Goal: Task Accomplishment & Management: Use online tool/utility

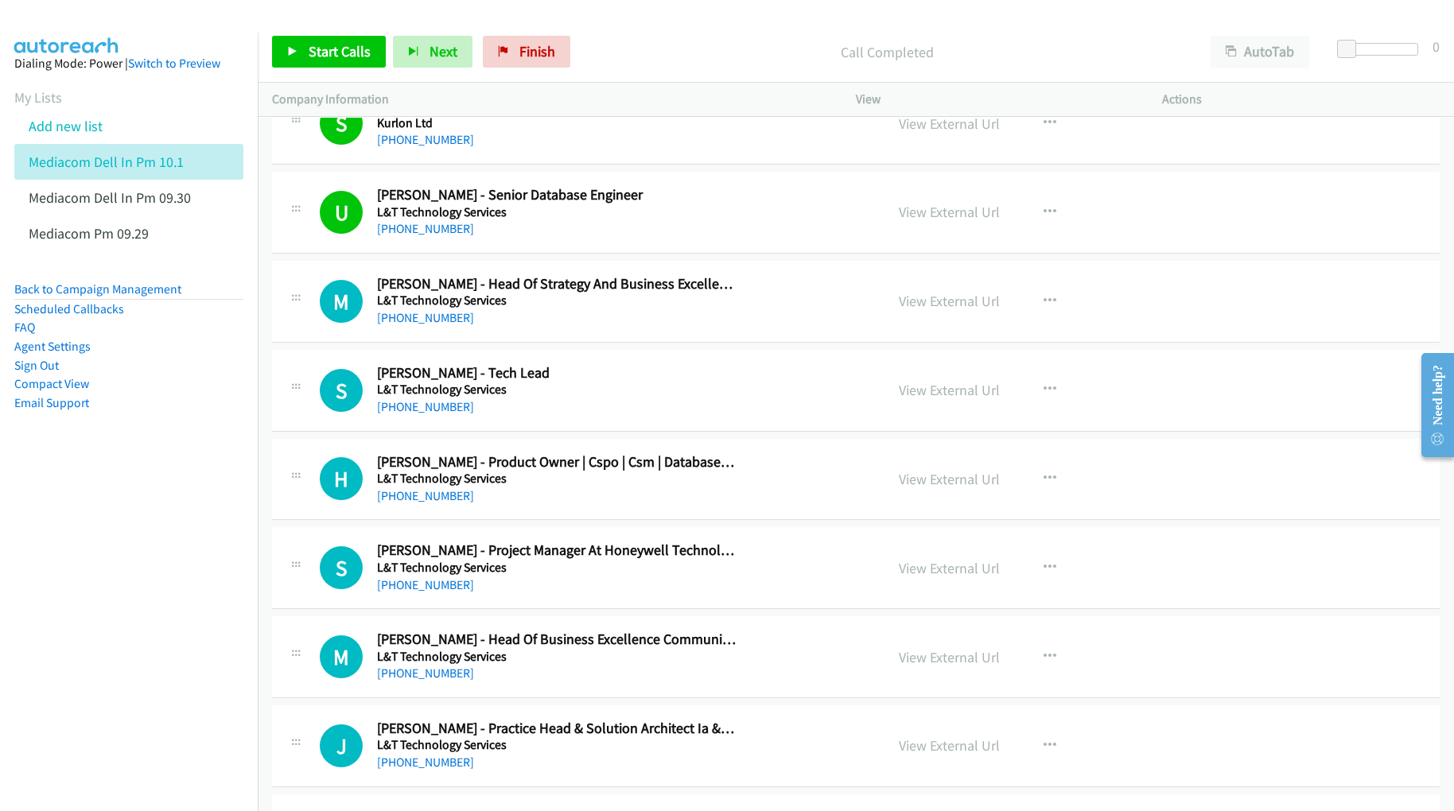
scroll to position [11133, 0]
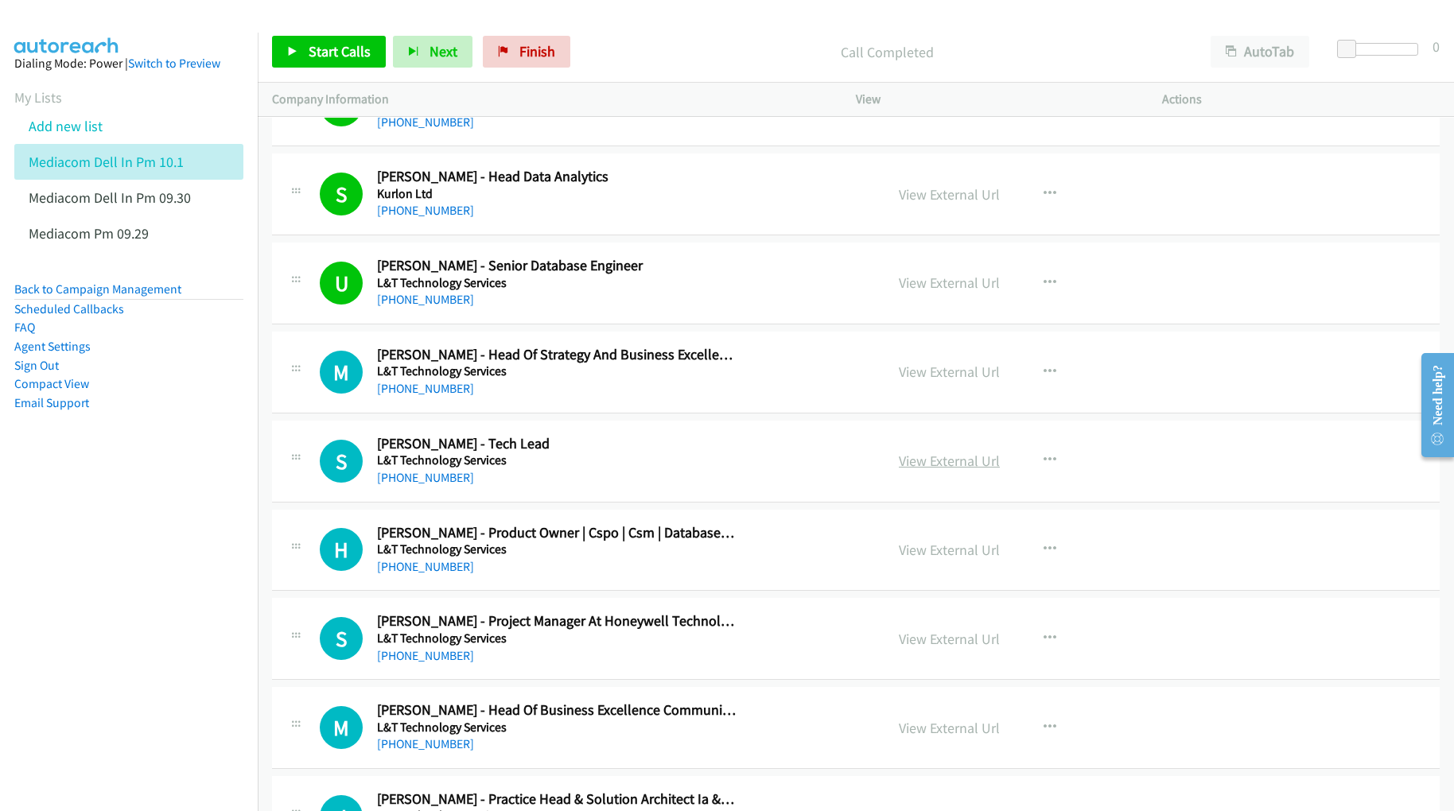
click at [967, 470] on link "View External Url" at bounding box center [949, 461] width 101 height 18
click at [157, 545] on nav "Dialing Mode: Power | Switch to Preview My Lists Add new list Mediacom Dell In …" at bounding box center [129, 438] width 258 height 811
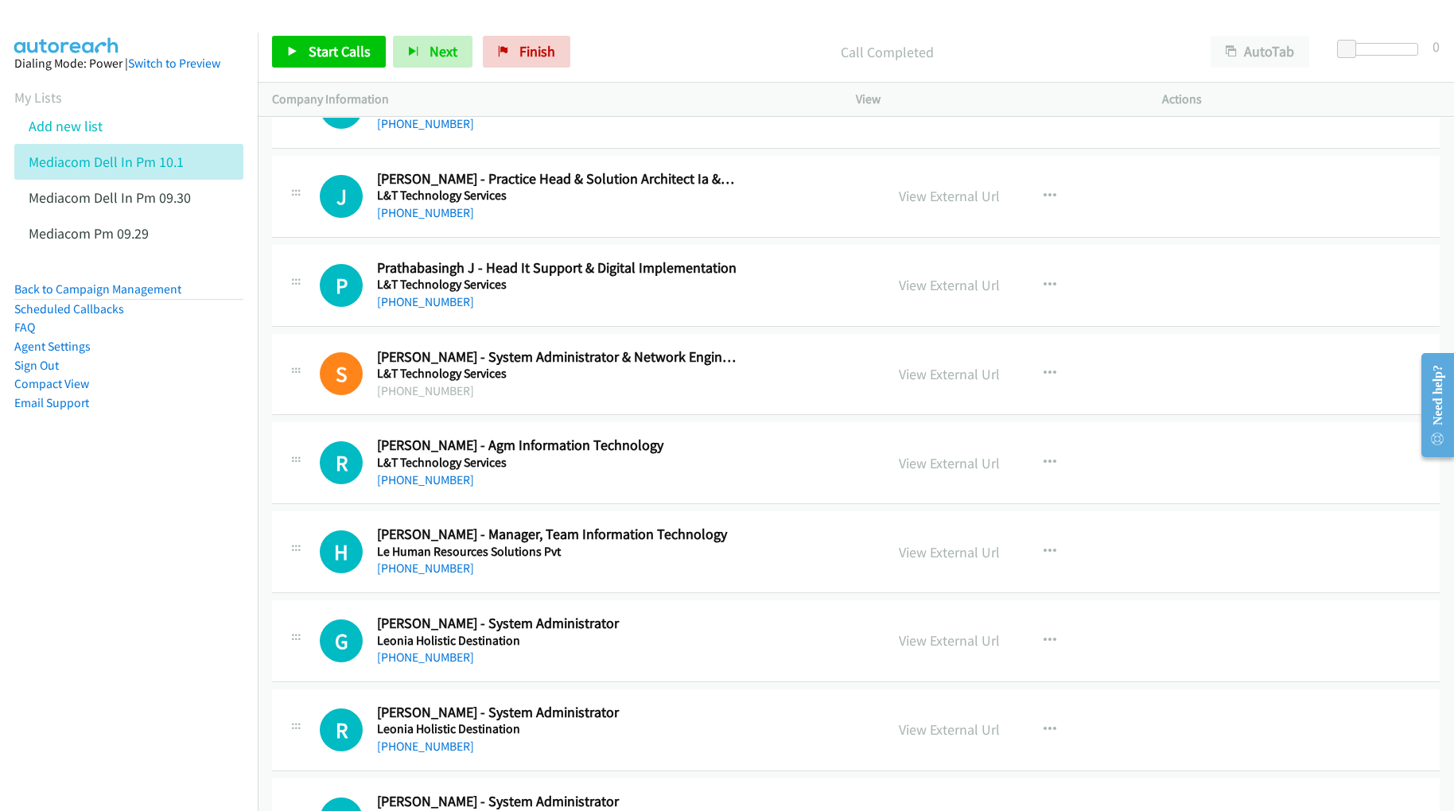
scroll to position [11769, 0]
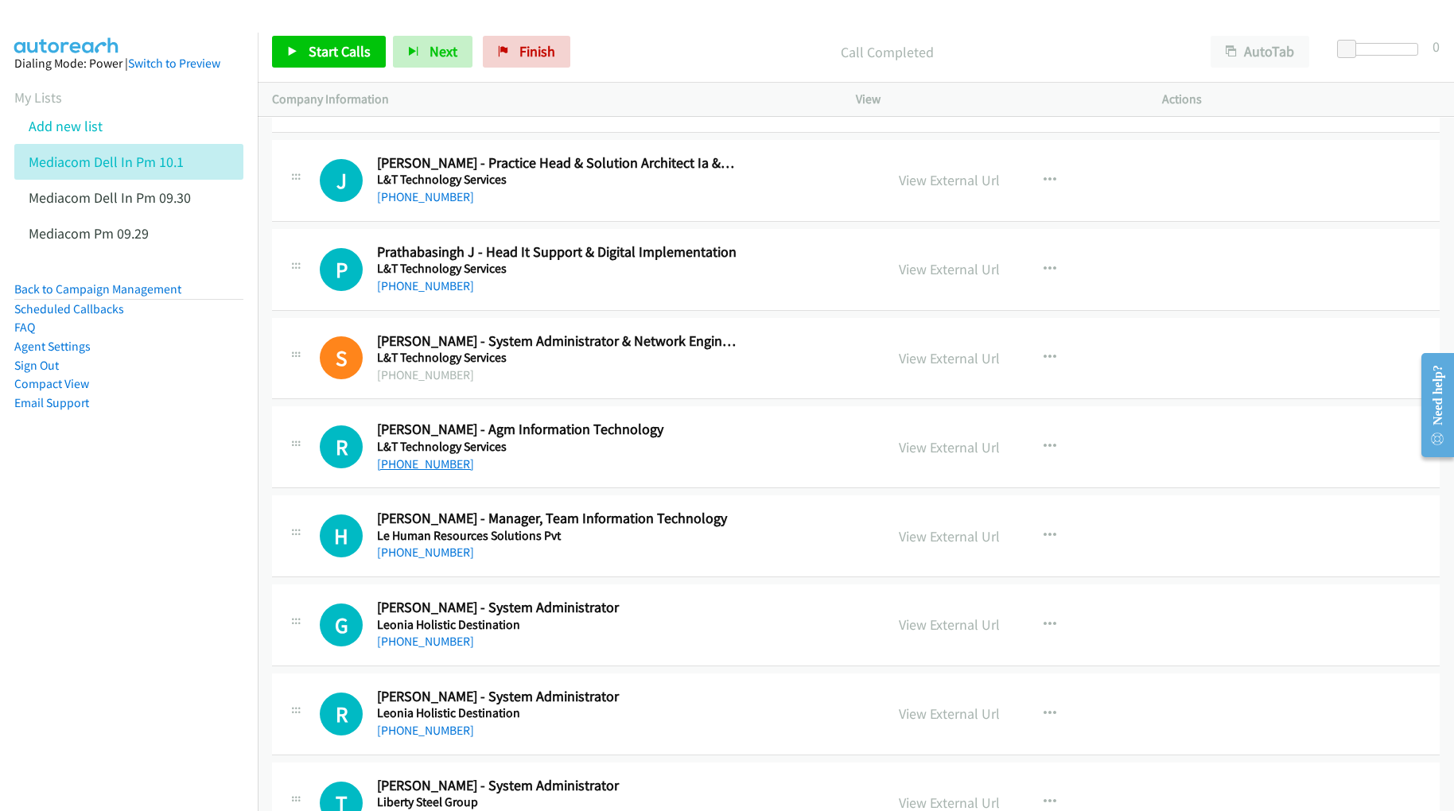
click at [420, 472] on link "[PHONE_NUMBER]" at bounding box center [425, 463] width 97 height 15
click at [974, 456] on link "View External Url" at bounding box center [949, 447] width 101 height 18
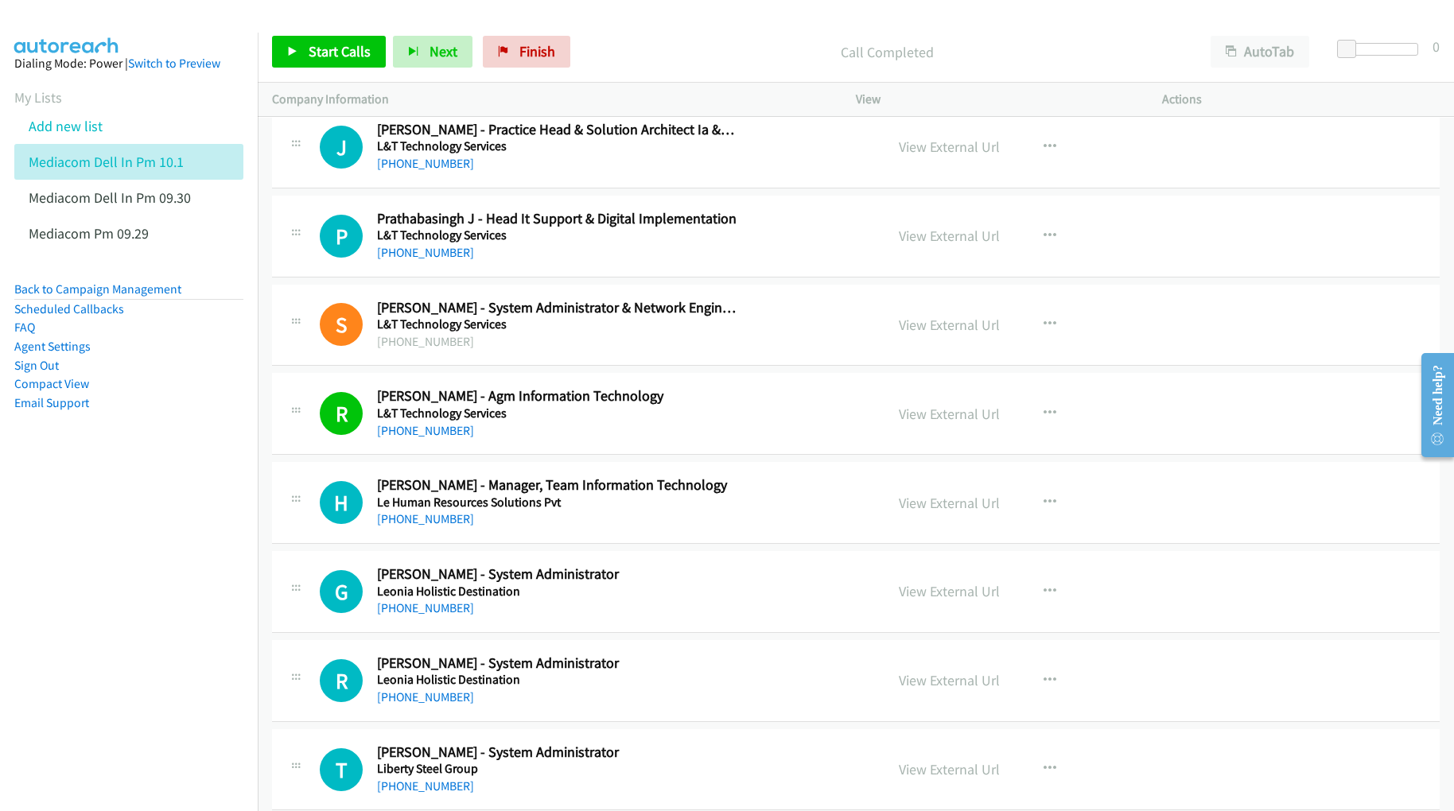
scroll to position [11874, 0]
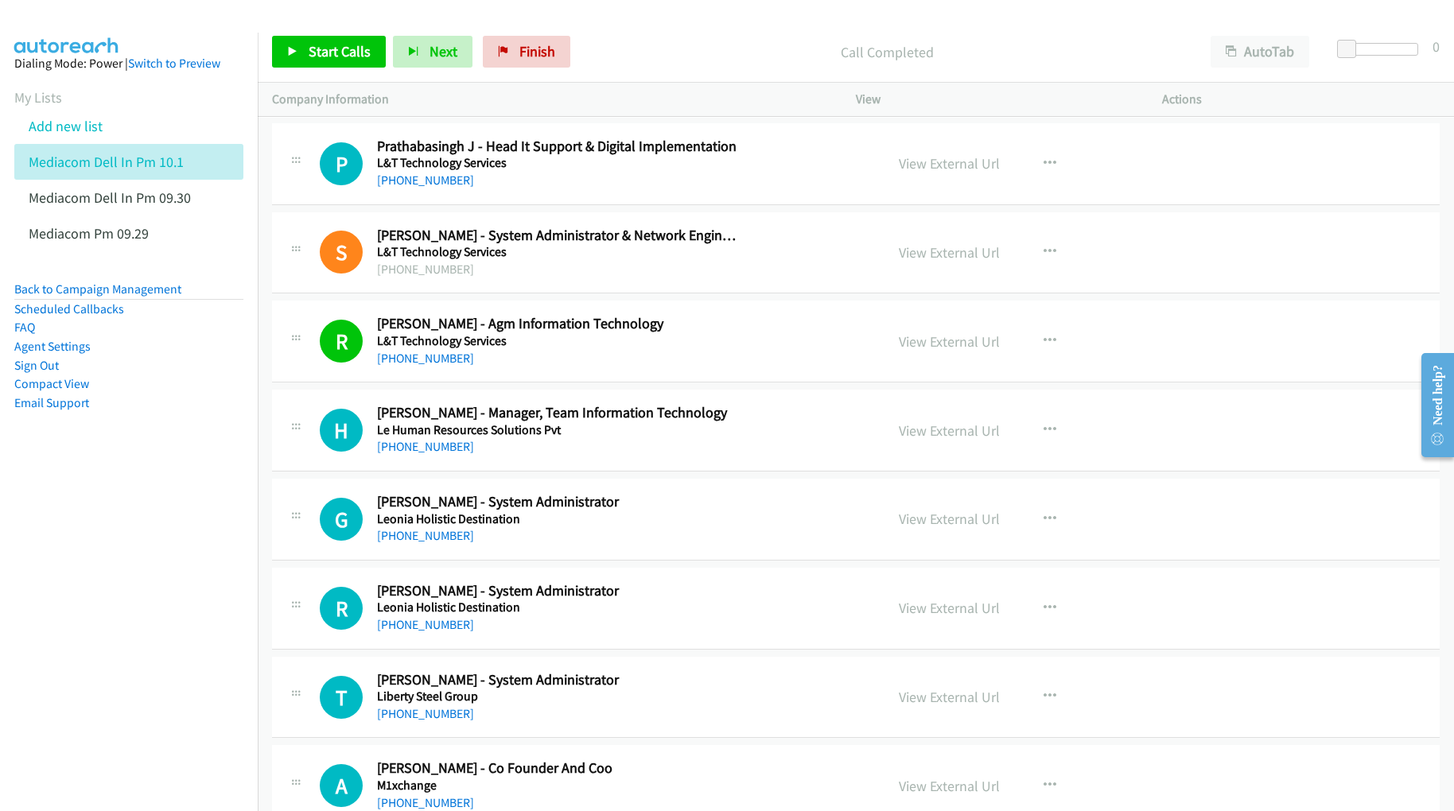
click at [103, 588] on nav "Dialing Mode: Power | Switch to Preview My Lists Add new list Mediacom Dell In …" at bounding box center [129, 438] width 258 height 811
click at [938, 440] on link "View External Url" at bounding box center [949, 430] width 101 height 18
click at [924, 528] on link "View External Url" at bounding box center [949, 519] width 101 height 18
click at [917, 617] on link "View External Url" at bounding box center [949, 608] width 101 height 18
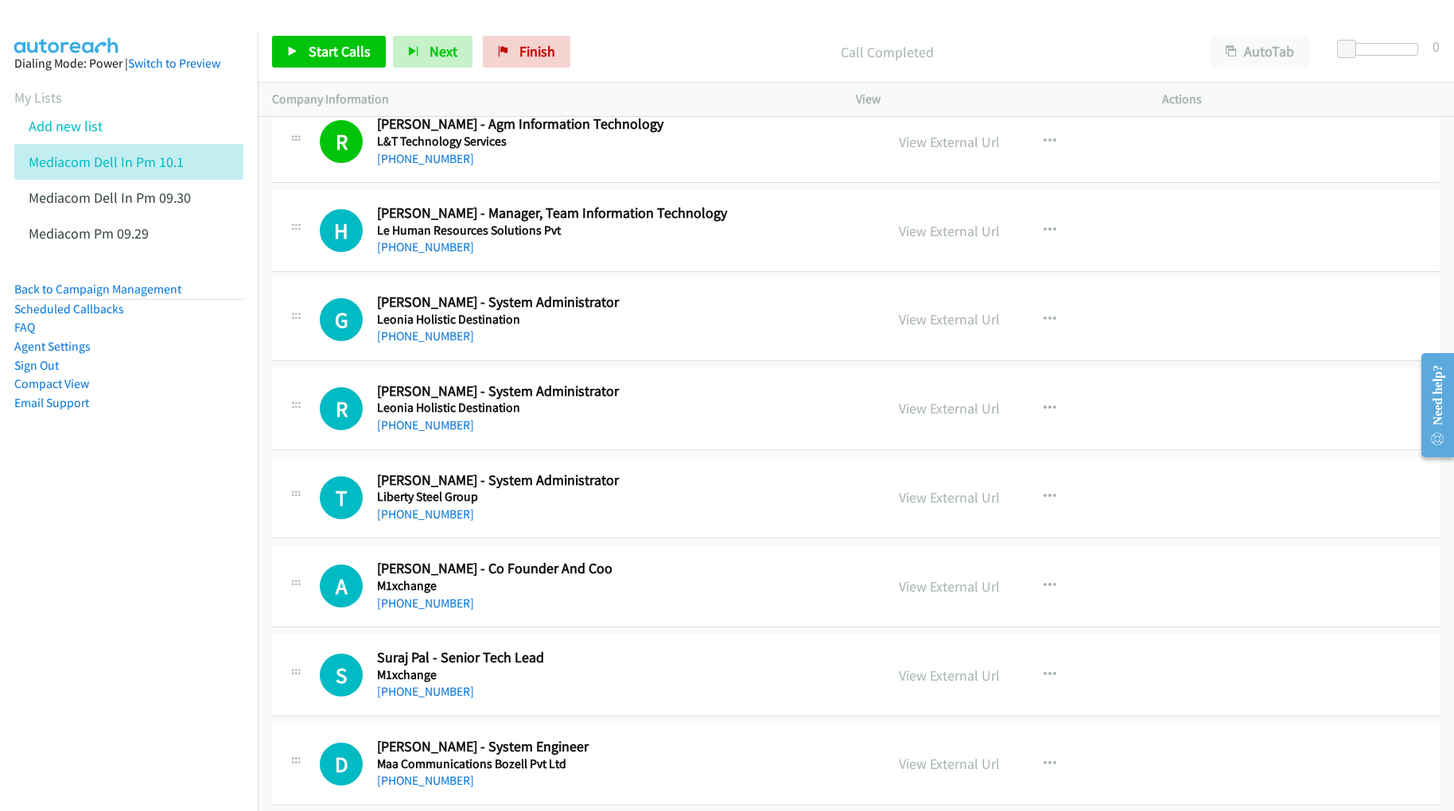
scroll to position [12087, 0]
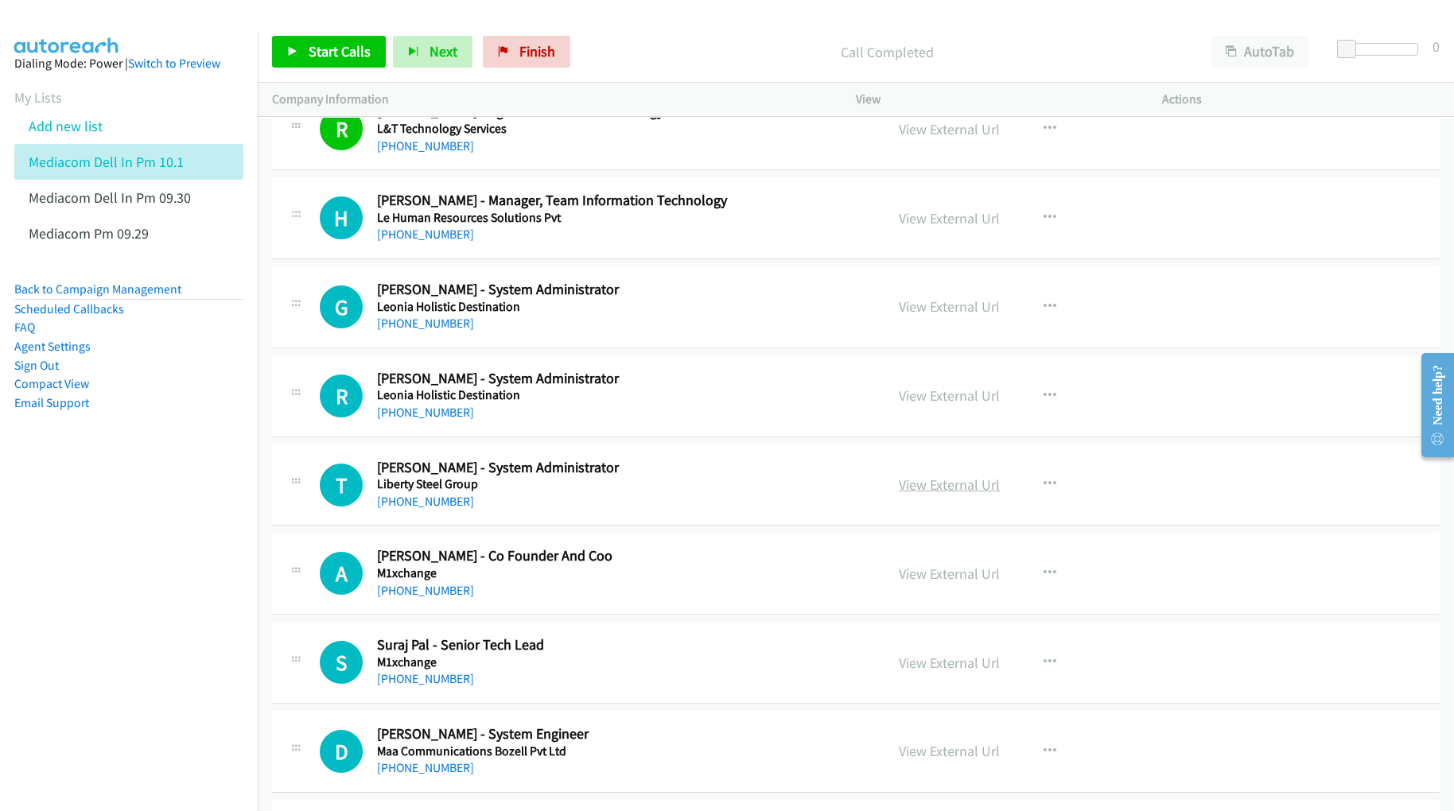
click at [937, 494] on link "View External Url" at bounding box center [949, 485] width 101 height 18
click at [930, 583] on link "View External Url" at bounding box center [949, 574] width 101 height 18
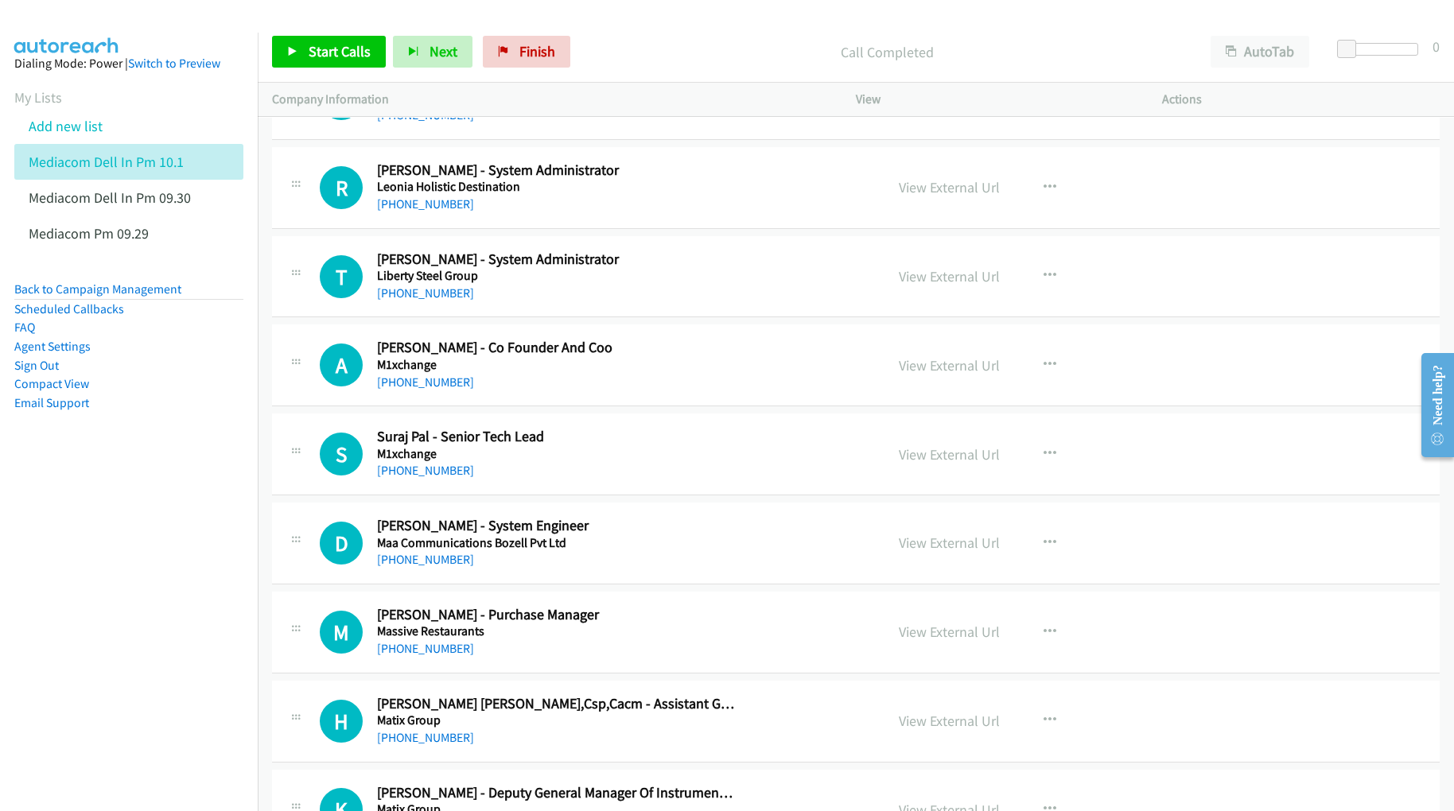
scroll to position [12298, 0]
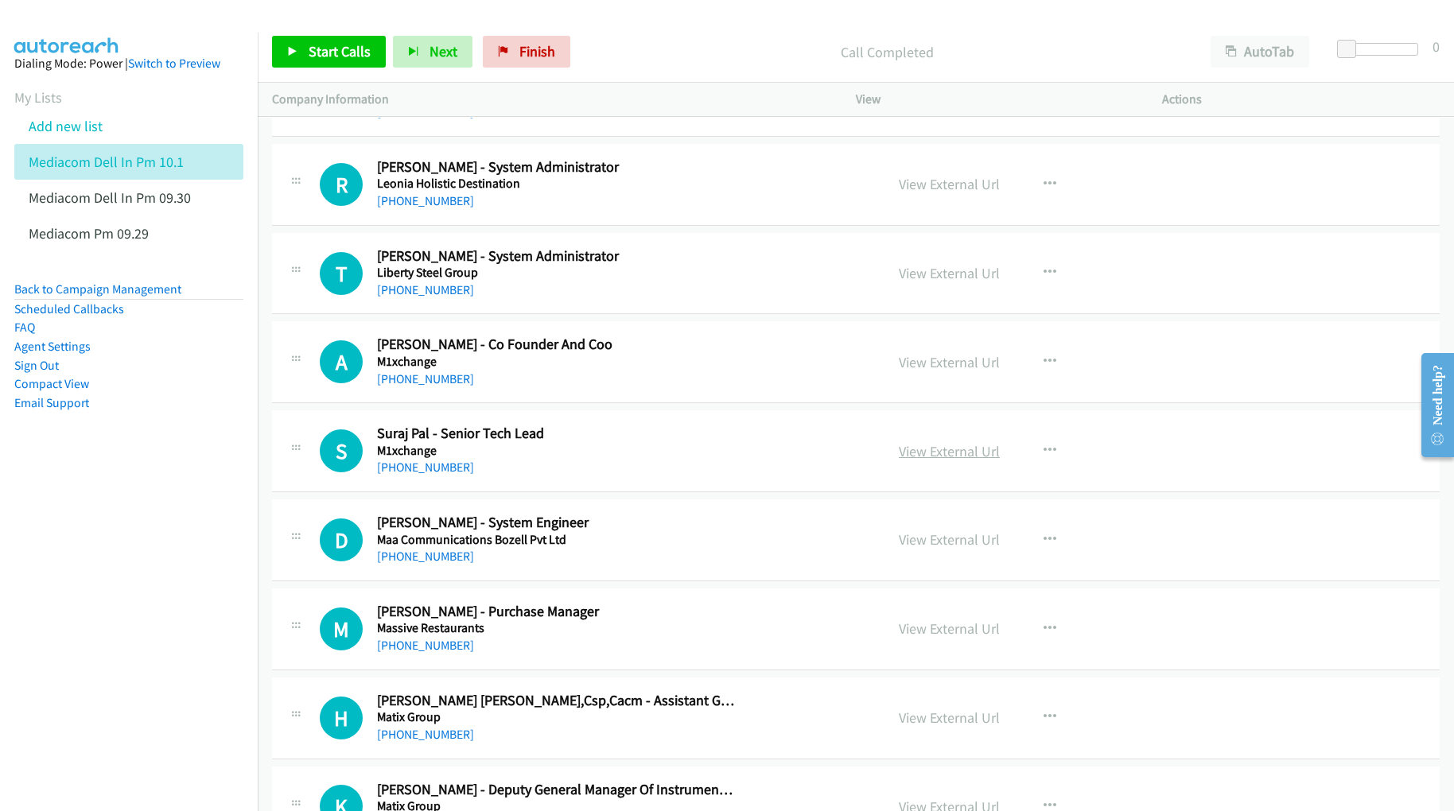
click at [954, 460] on link "View External Url" at bounding box center [949, 451] width 101 height 18
click at [977, 549] on link "View External Url" at bounding box center [949, 539] width 101 height 18
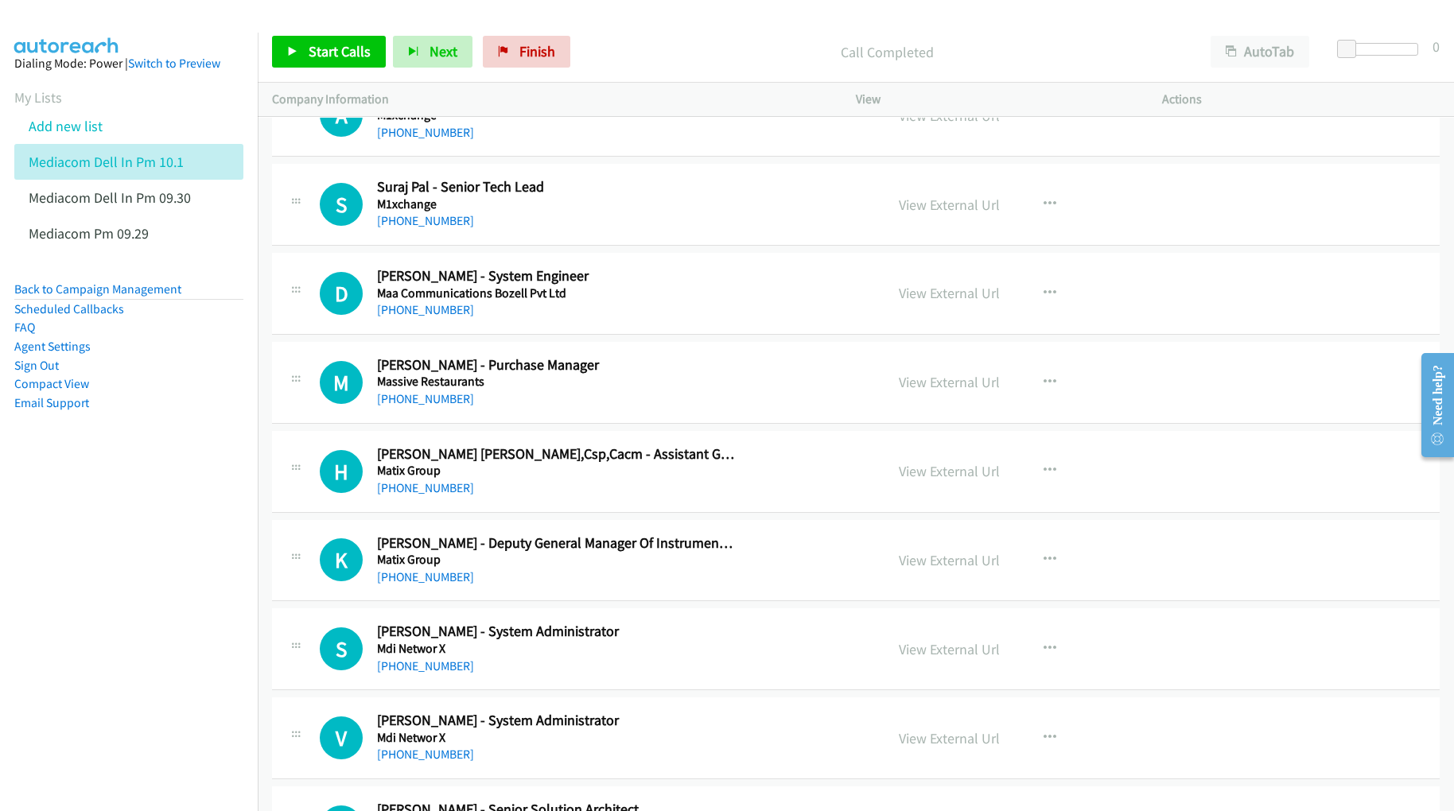
scroll to position [12616, 0]
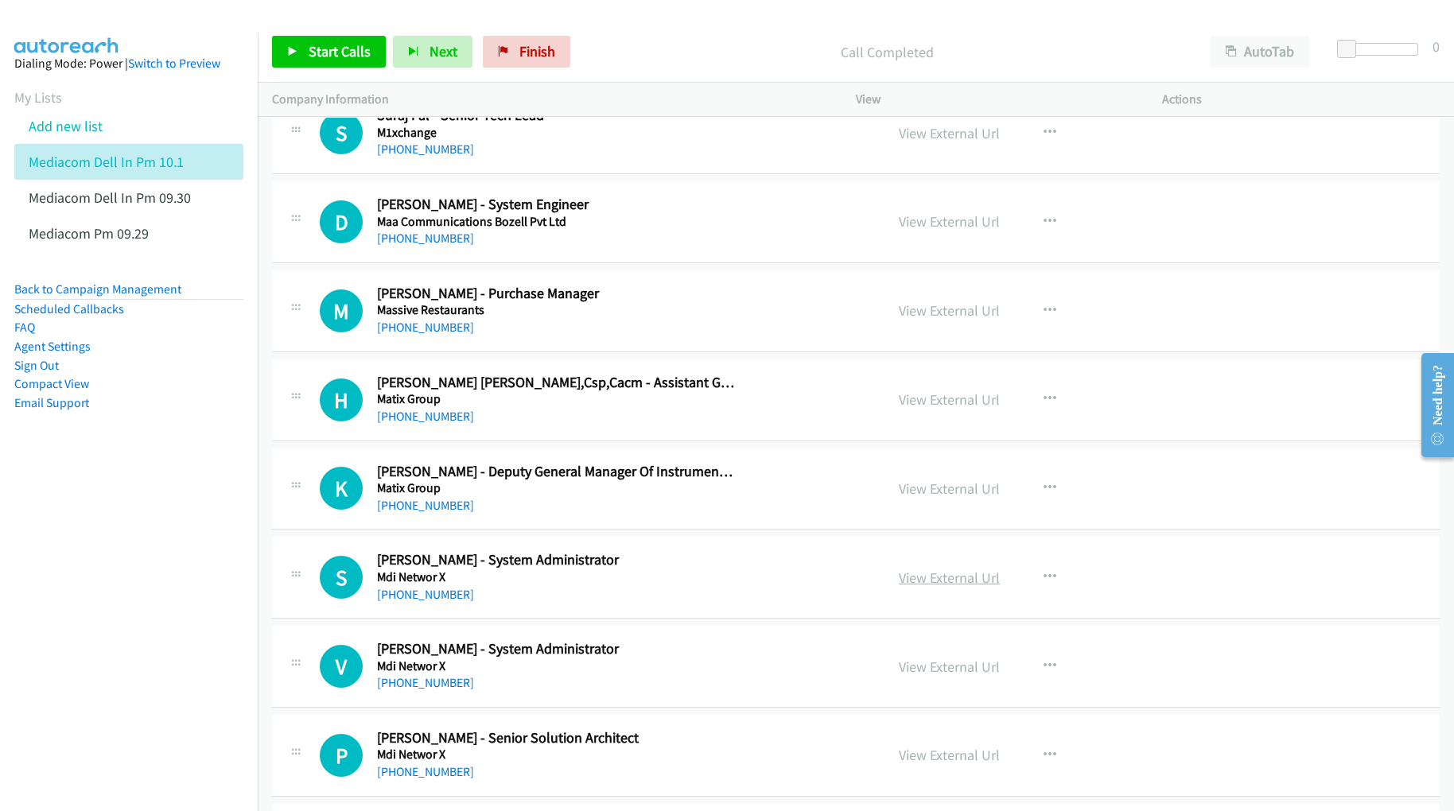
click at [927, 587] on link "View External Url" at bounding box center [949, 578] width 101 height 18
click at [917, 676] on link "View External Url" at bounding box center [949, 667] width 101 height 18
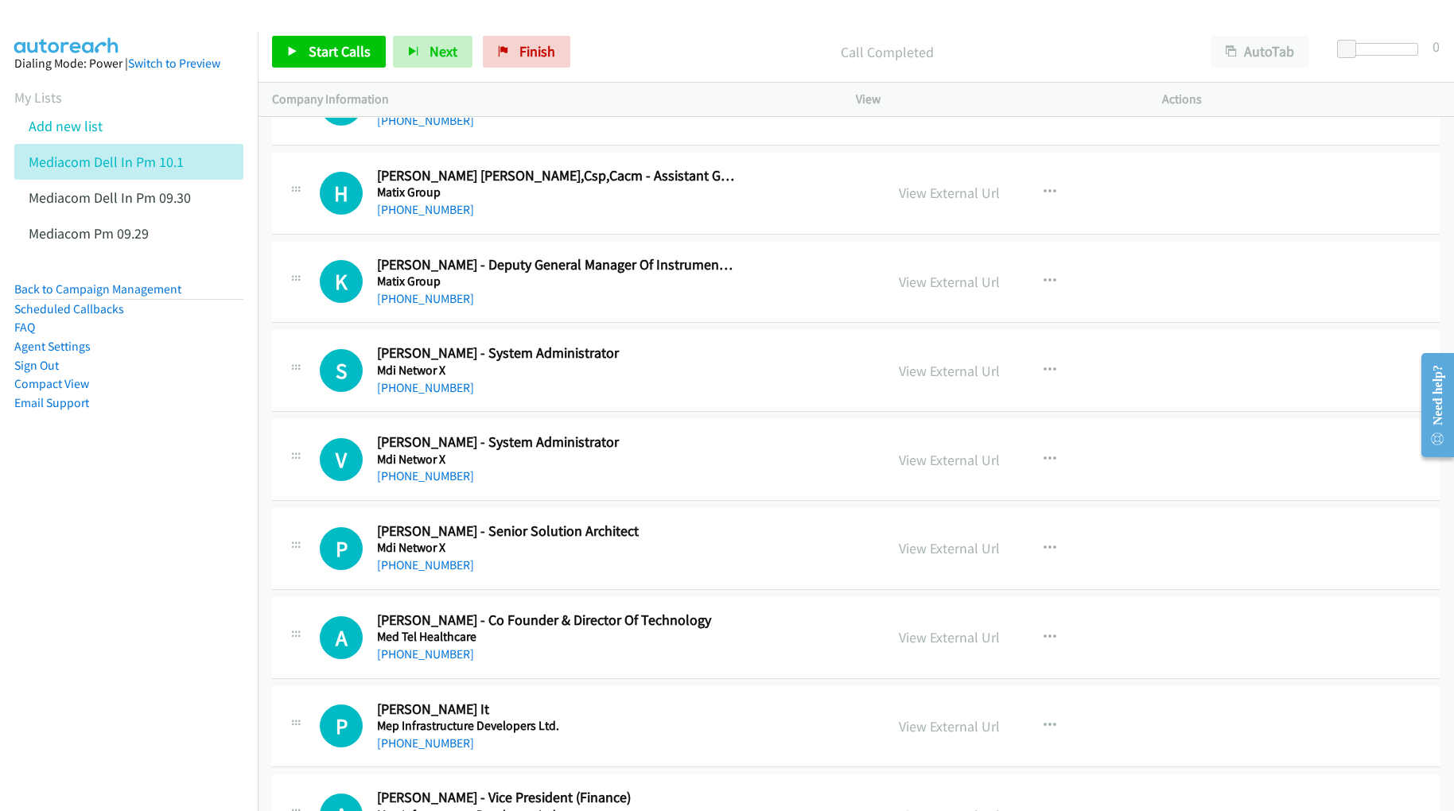
scroll to position [12829, 0]
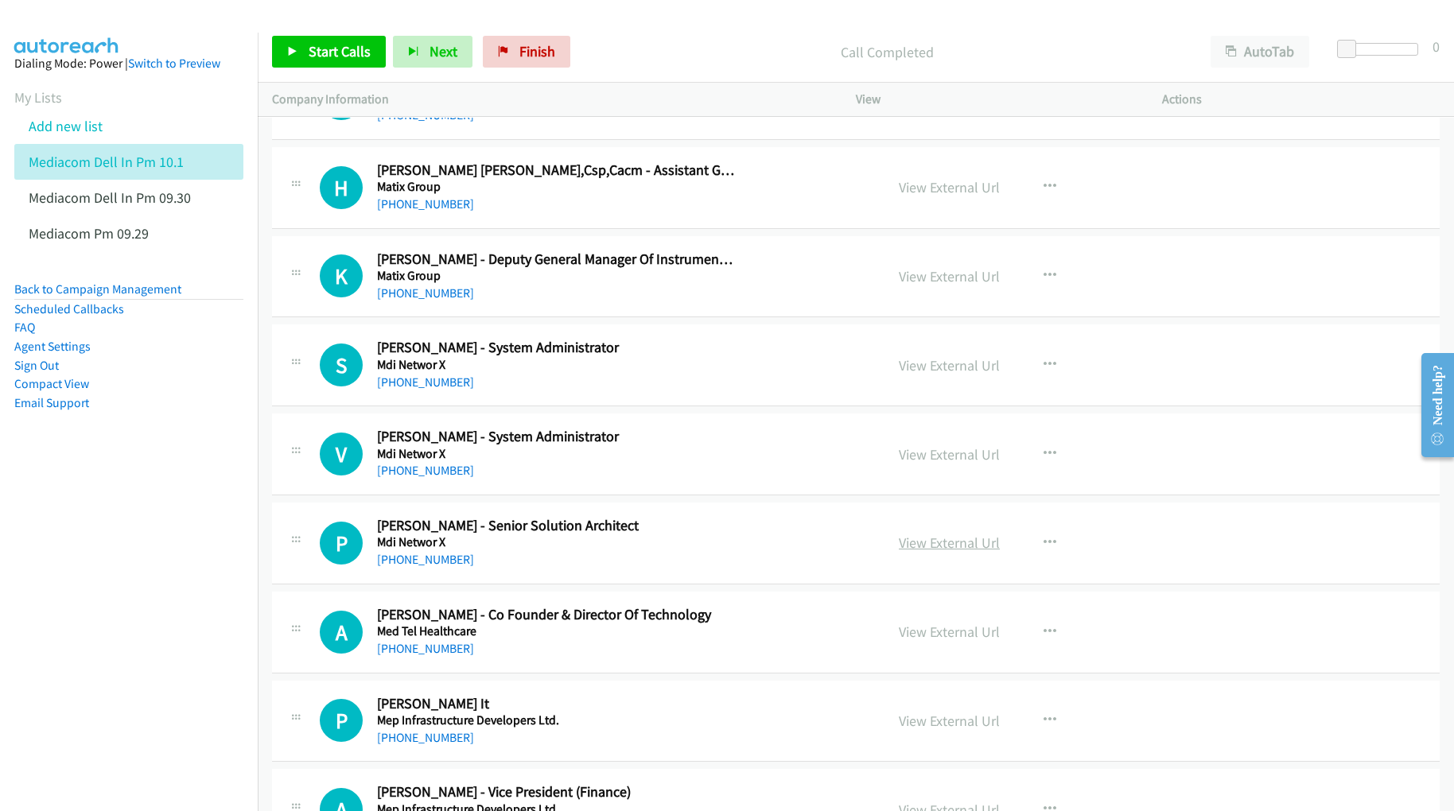
click at [920, 552] on link "View External Url" at bounding box center [949, 543] width 101 height 18
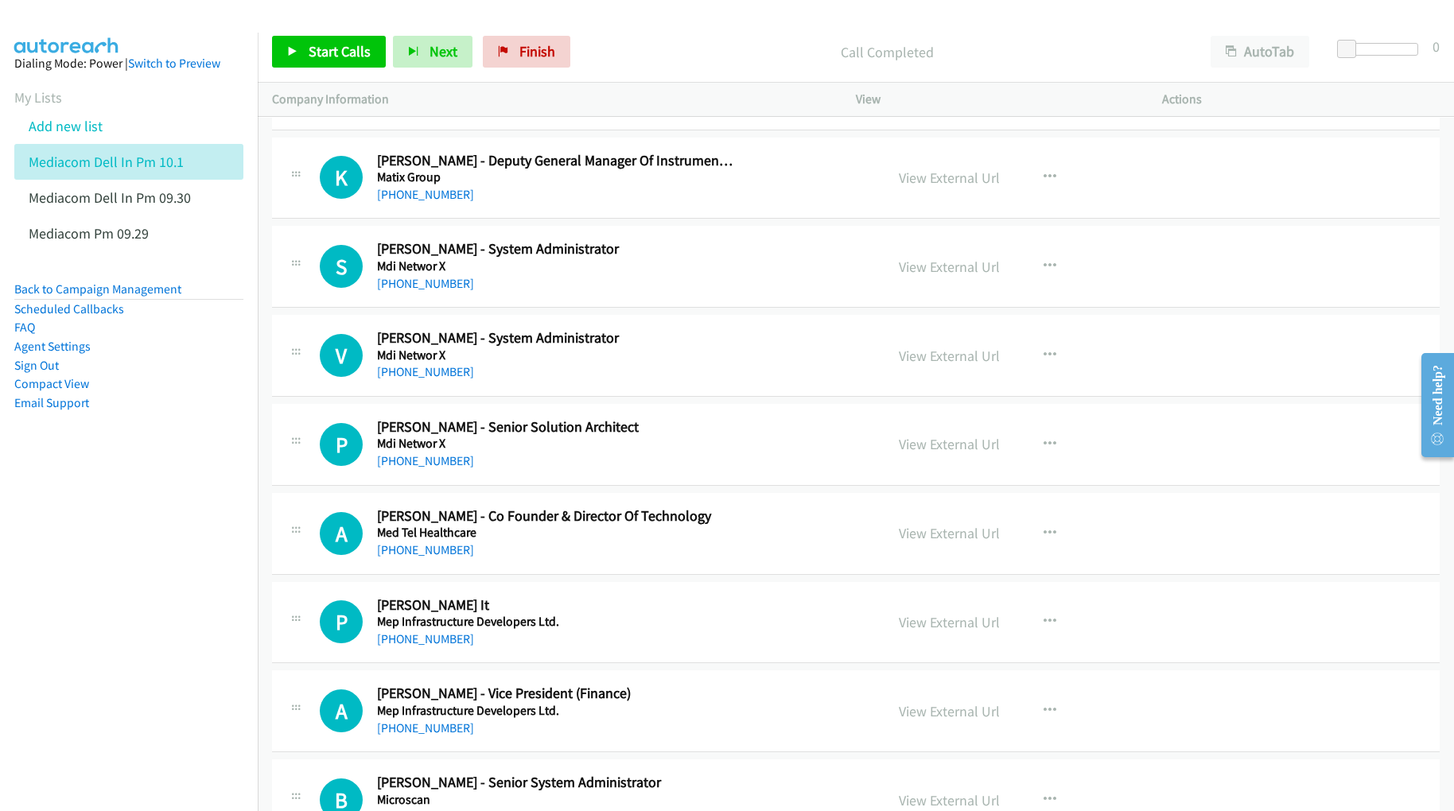
scroll to position [12934, 0]
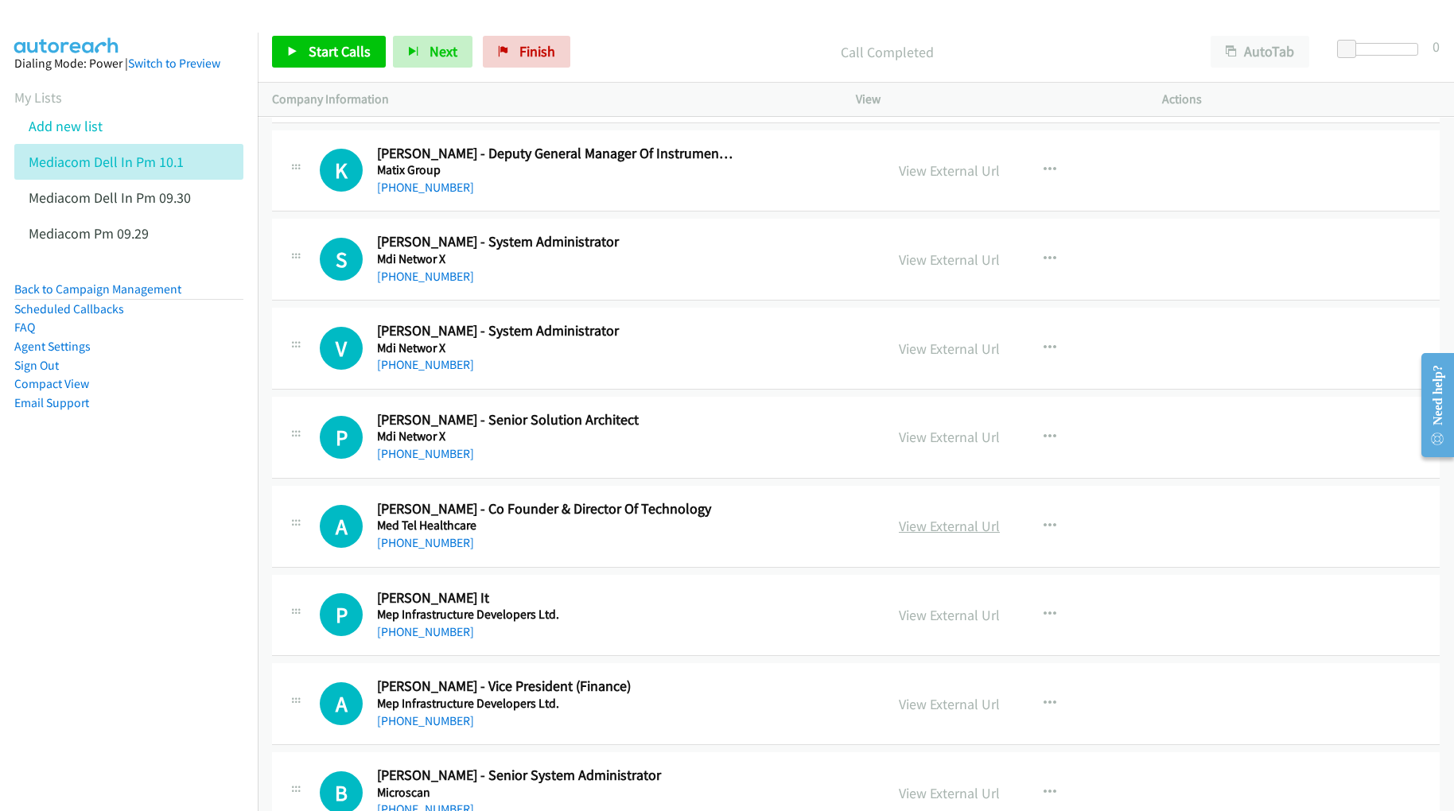
click at [908, 535] on link "View External Url" at bounding box center [949, 526] width 101 height 18
click at [929, 624] on link "View External Url" at bounding box center [949, 615] width 101 height 18
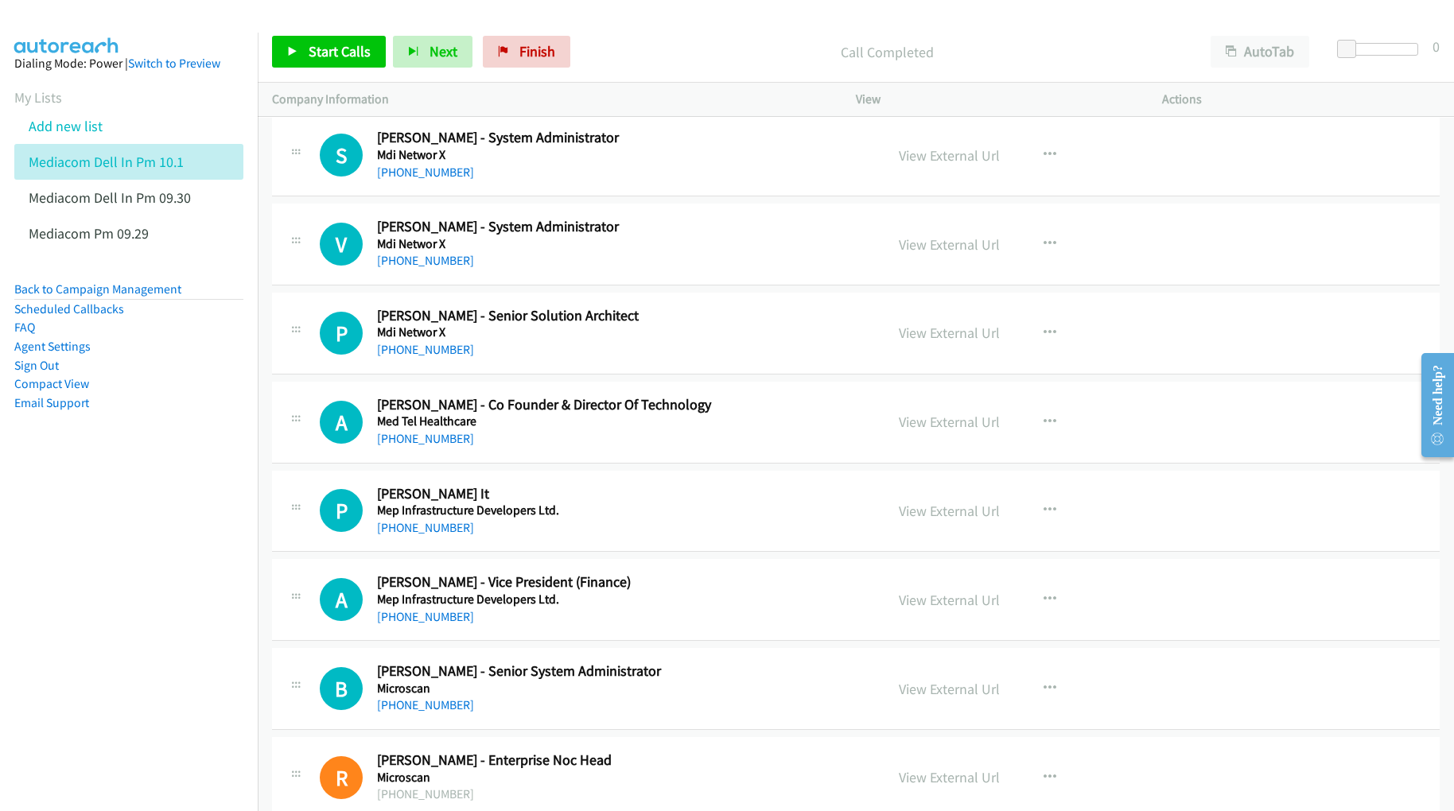
scroll to position [13041, 0]
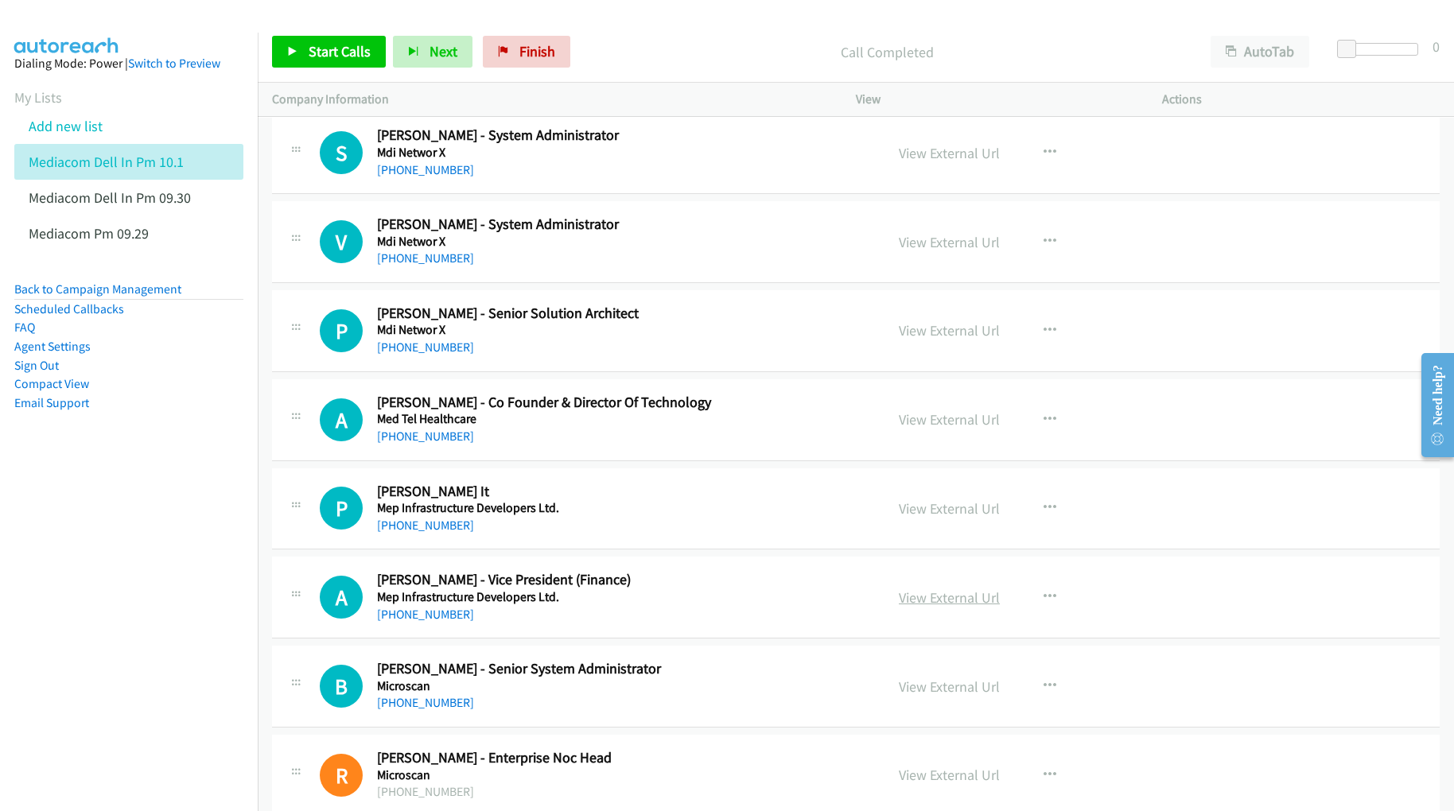
click at [930, 607] on link "View External Url" at bounding box center [949, 597] width 101 height 18
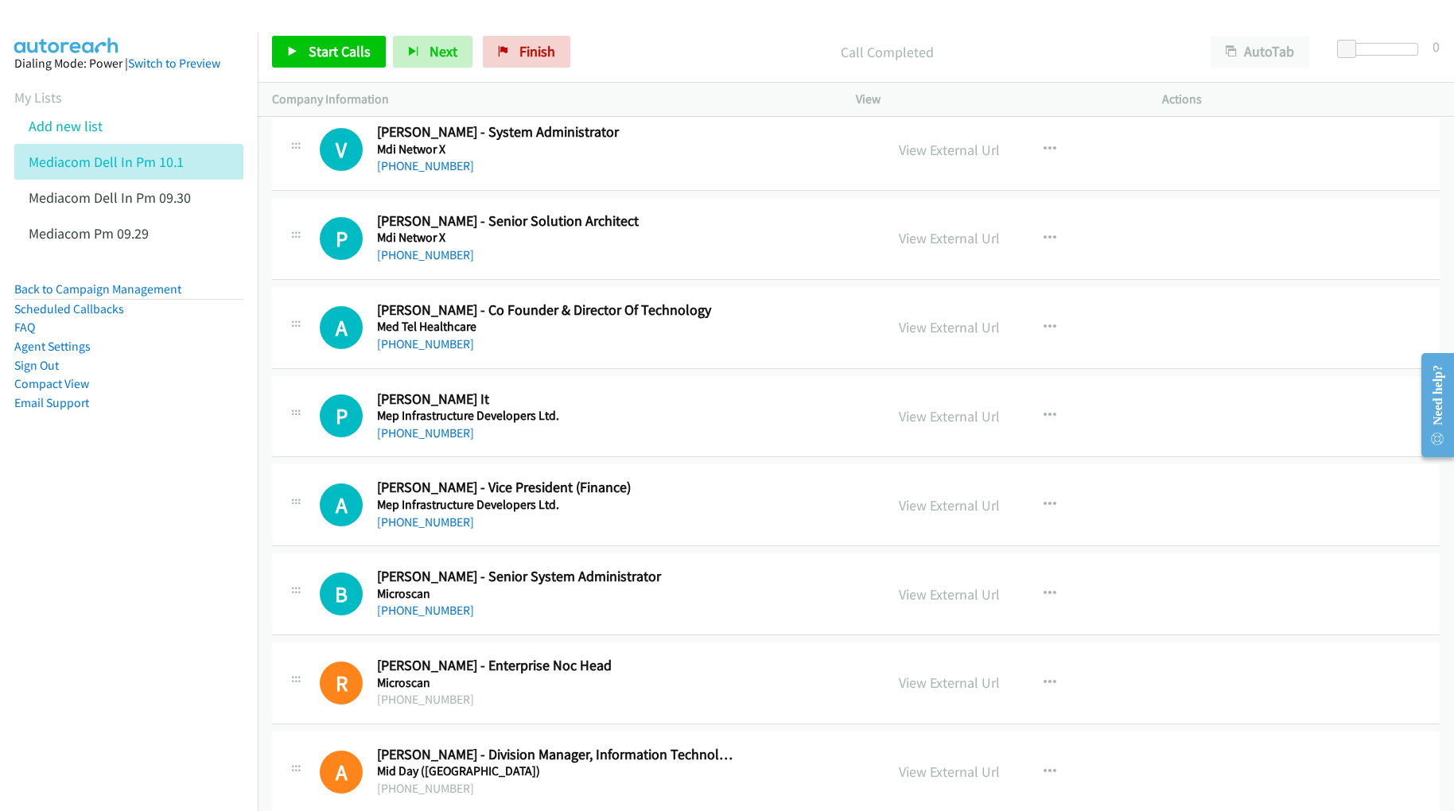
scroll to position [13147, 0]
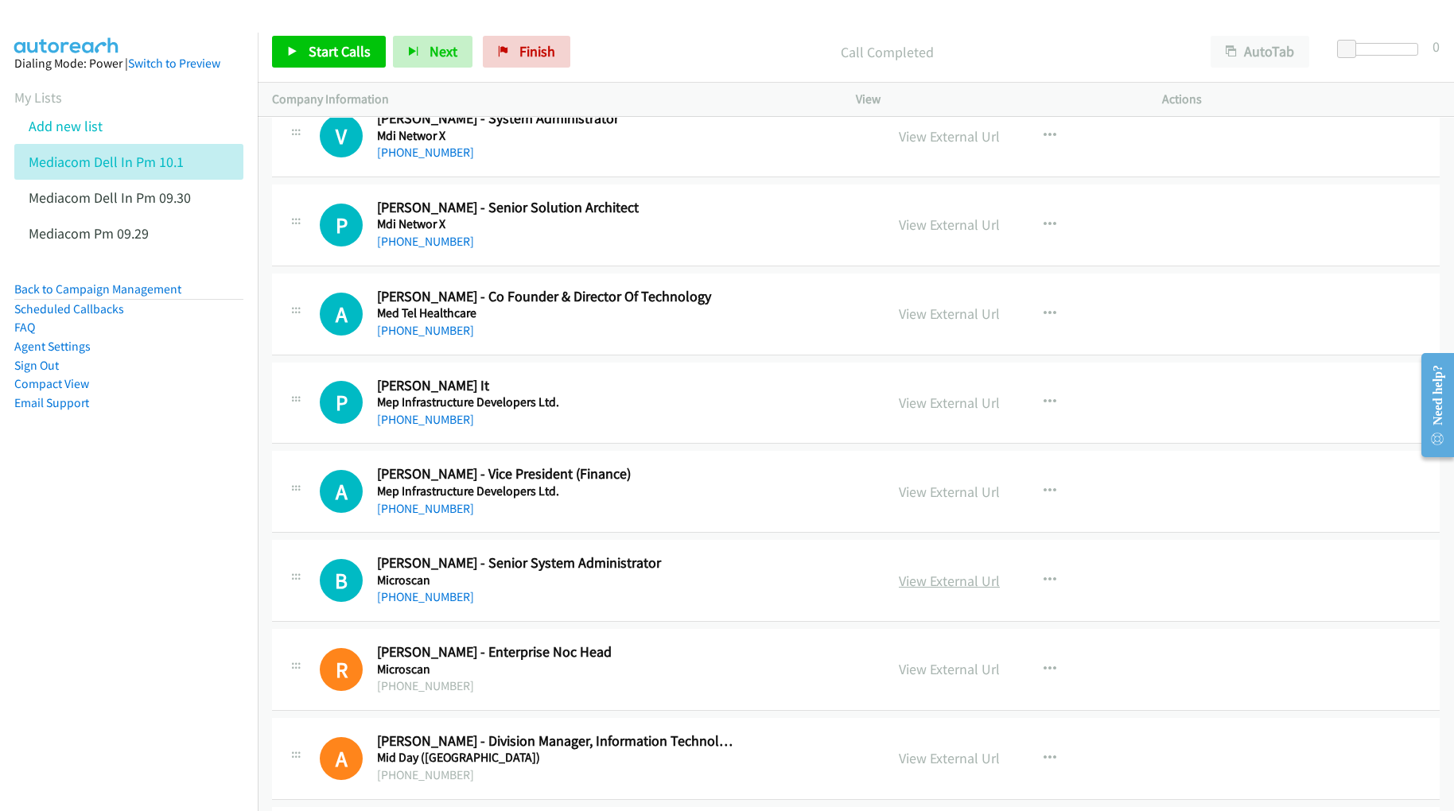
click at [916, 590] on link "View External Url" at bounding box center [949, 581] width 101 height 18
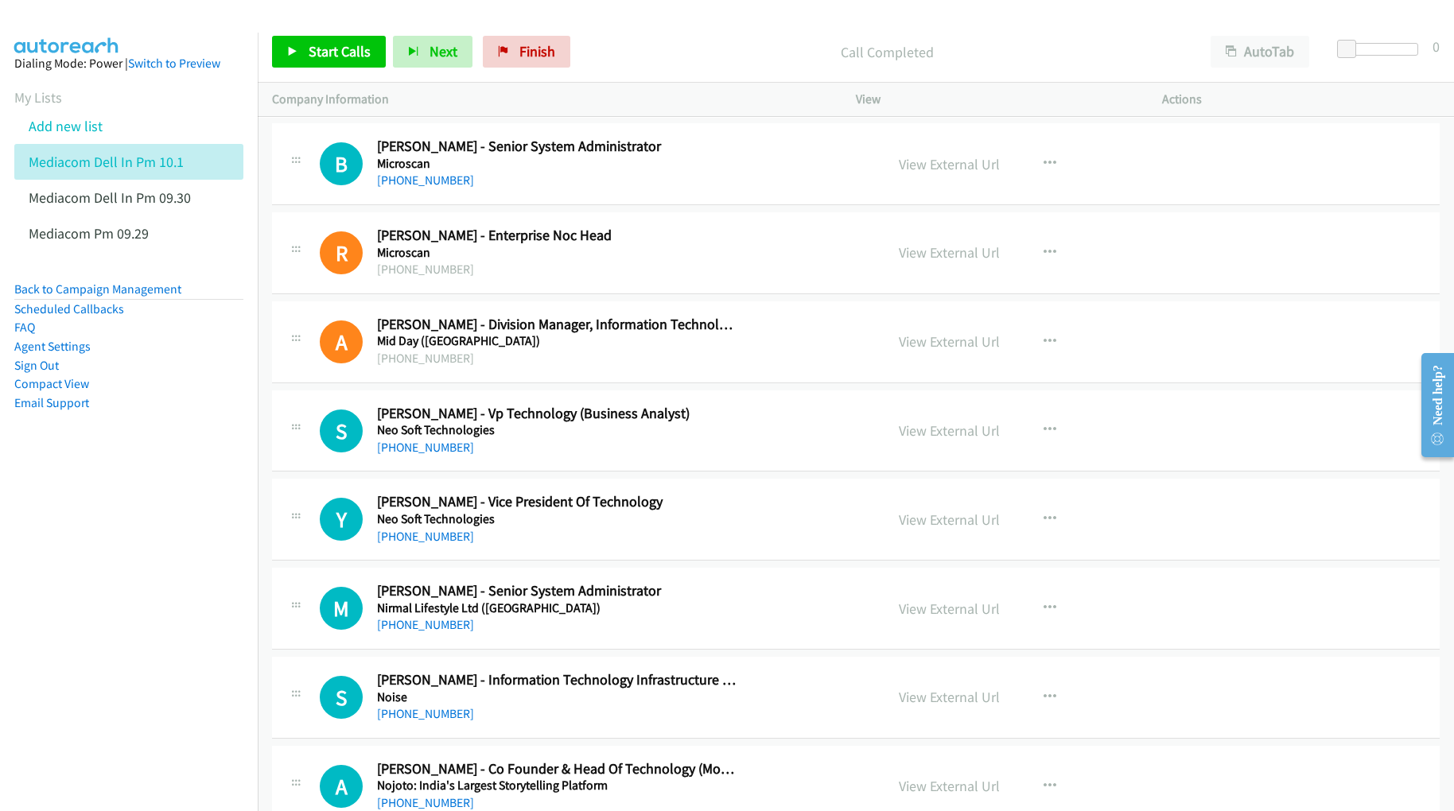
scroll to position [13571, 0]
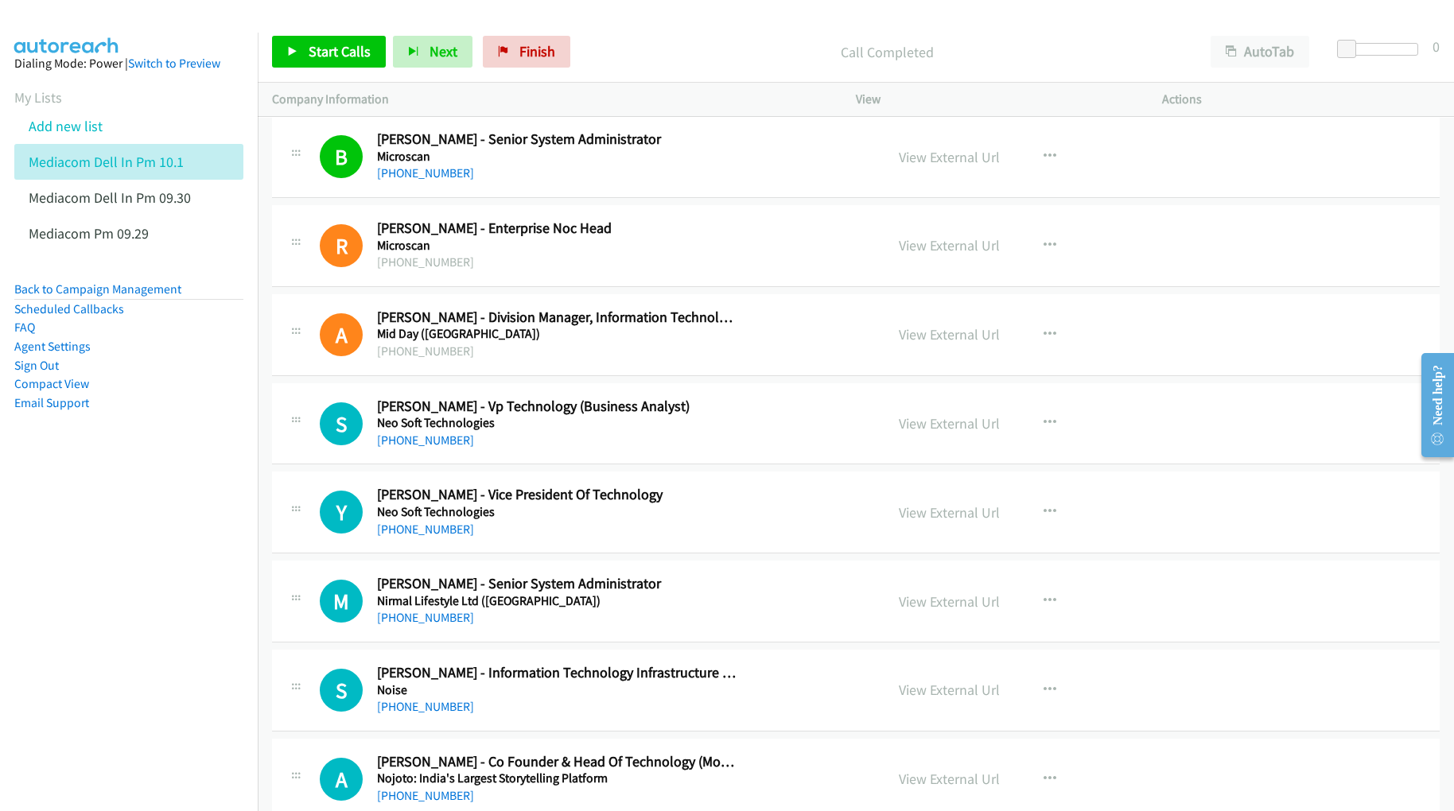
drag, startPoint x: 70, startPoint y: 497, endPoint x: 77, endPoint y: 482, distance: 16.7
click at [70, 497] on nav "Dialing Mode: Power | Switch to Preview My Lists Add new list Mediacom Dell In …" at bounding box center [129, 438] width 258 height 811
click at [201, 516] on nav "Dialing Mode: Power | Switch to Preview My Lists Add new list Mediacom Dell In …" at bounding box center [129, 438] width 258 height 811
click at [913, 433] on link "View External Url" at bounding box center [949, 423] width 101 height 18
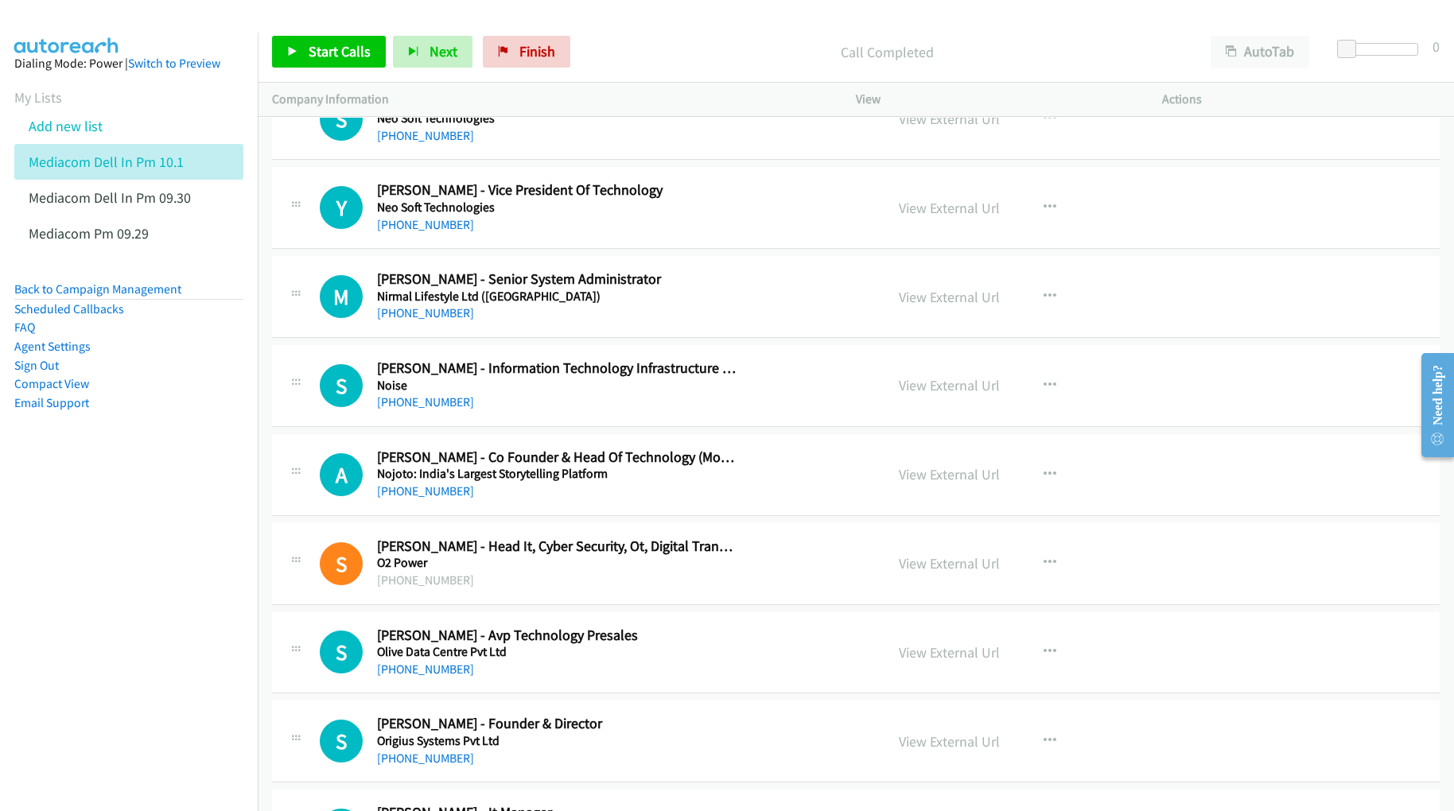
scroll to position [13889, 0]
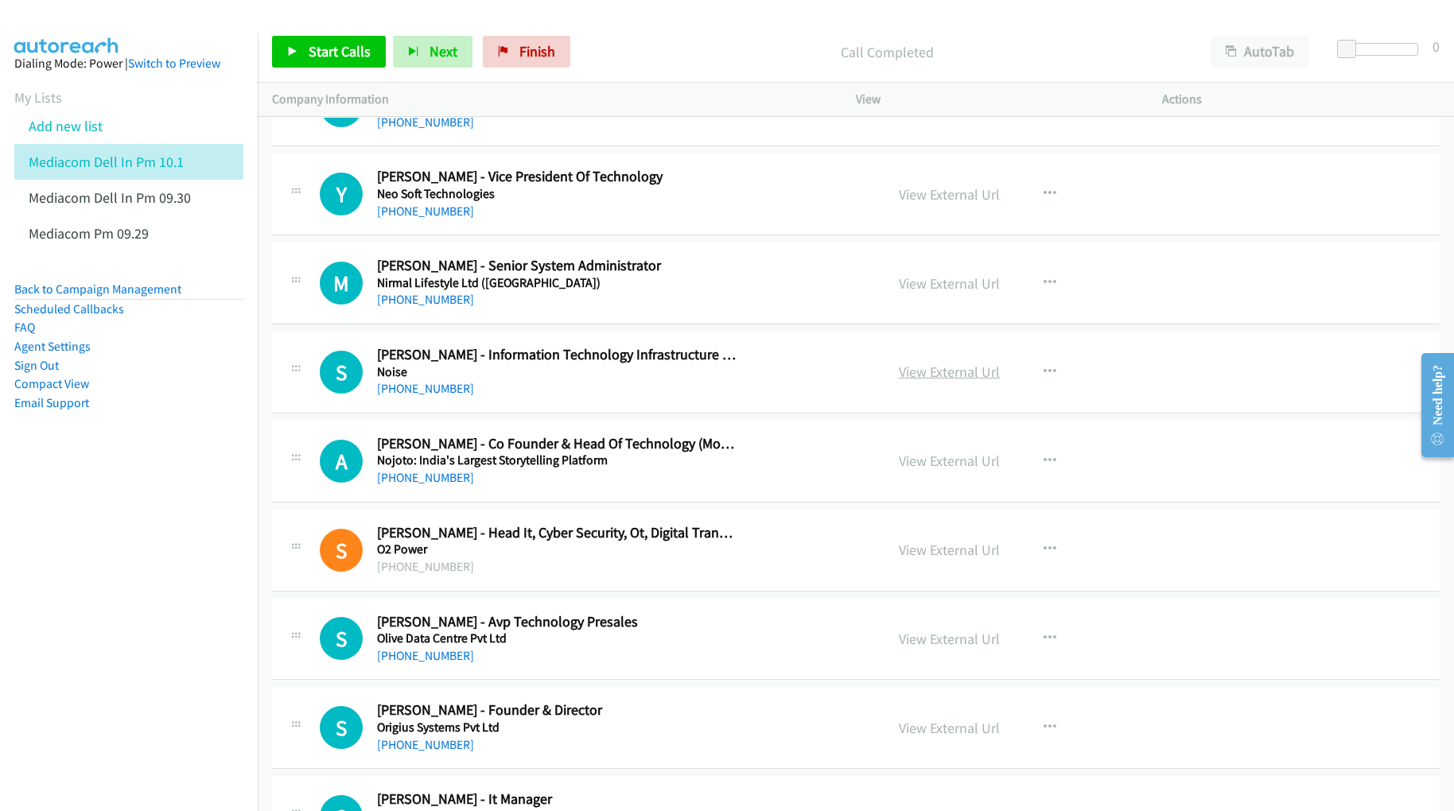
click at [911, 381] on link "View External Url" at bounding box center [949, 372] width 101 height 18
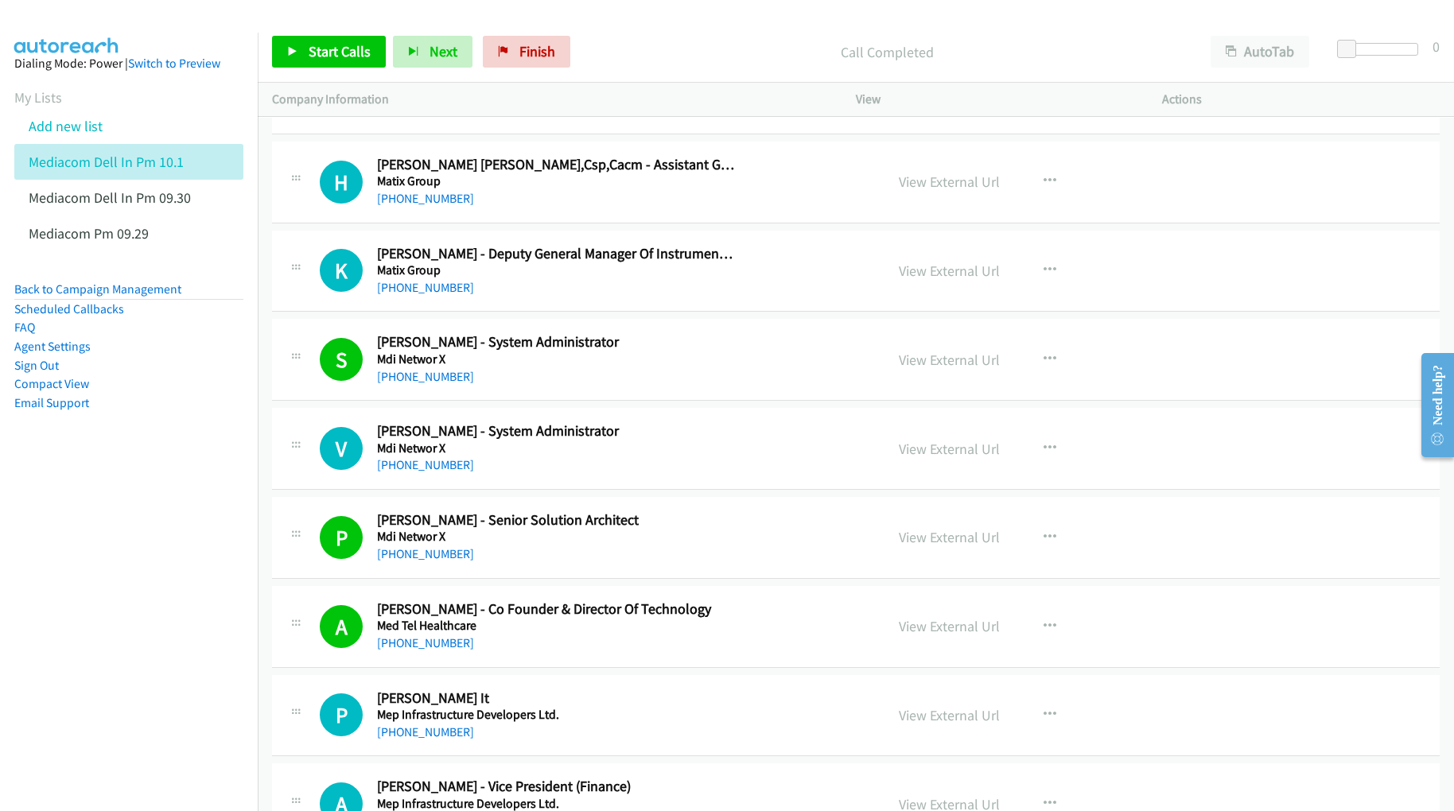
scroll to position [12829, 0]
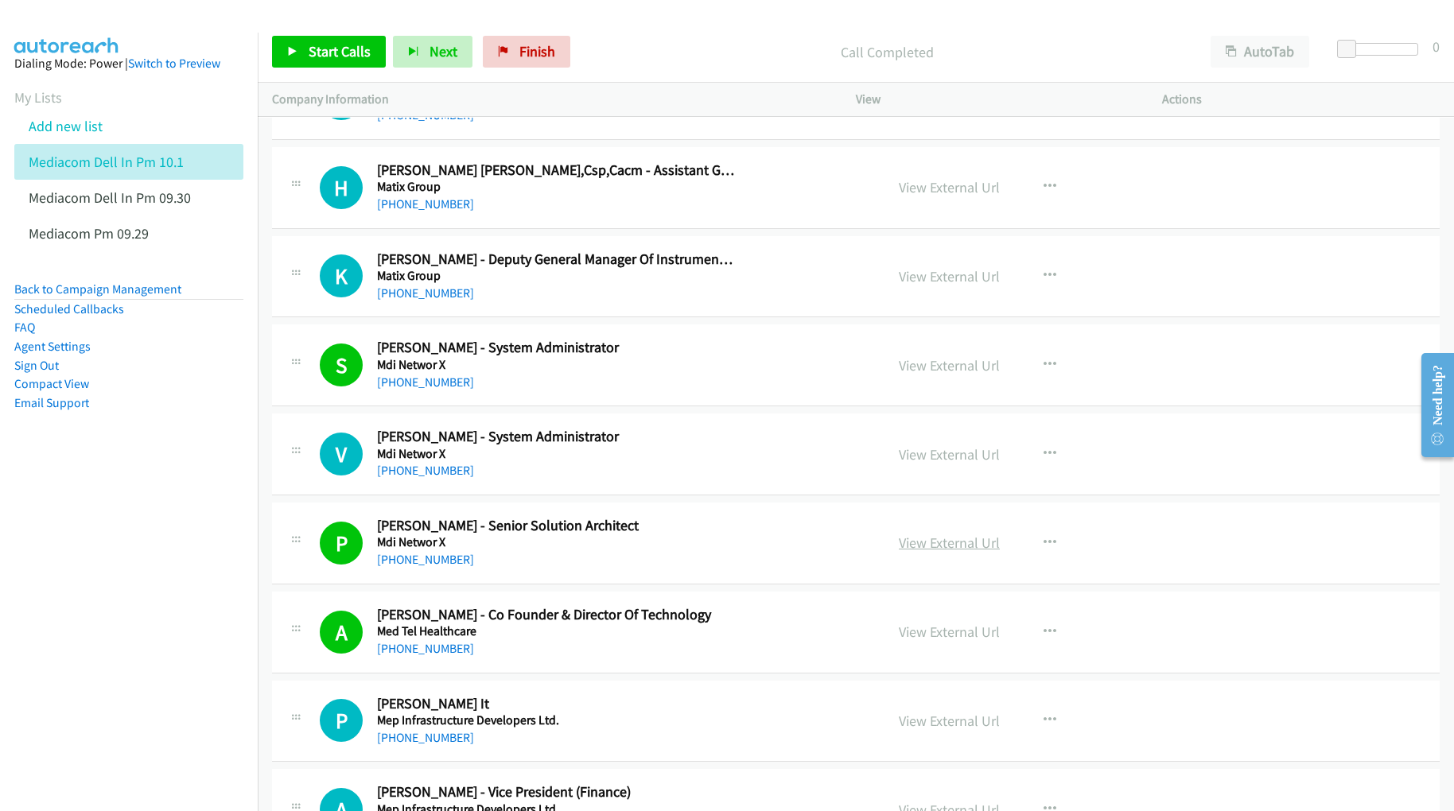
click at [916, 552] on link "View External Url" at bounding box center [949, 543] width 101 height 18
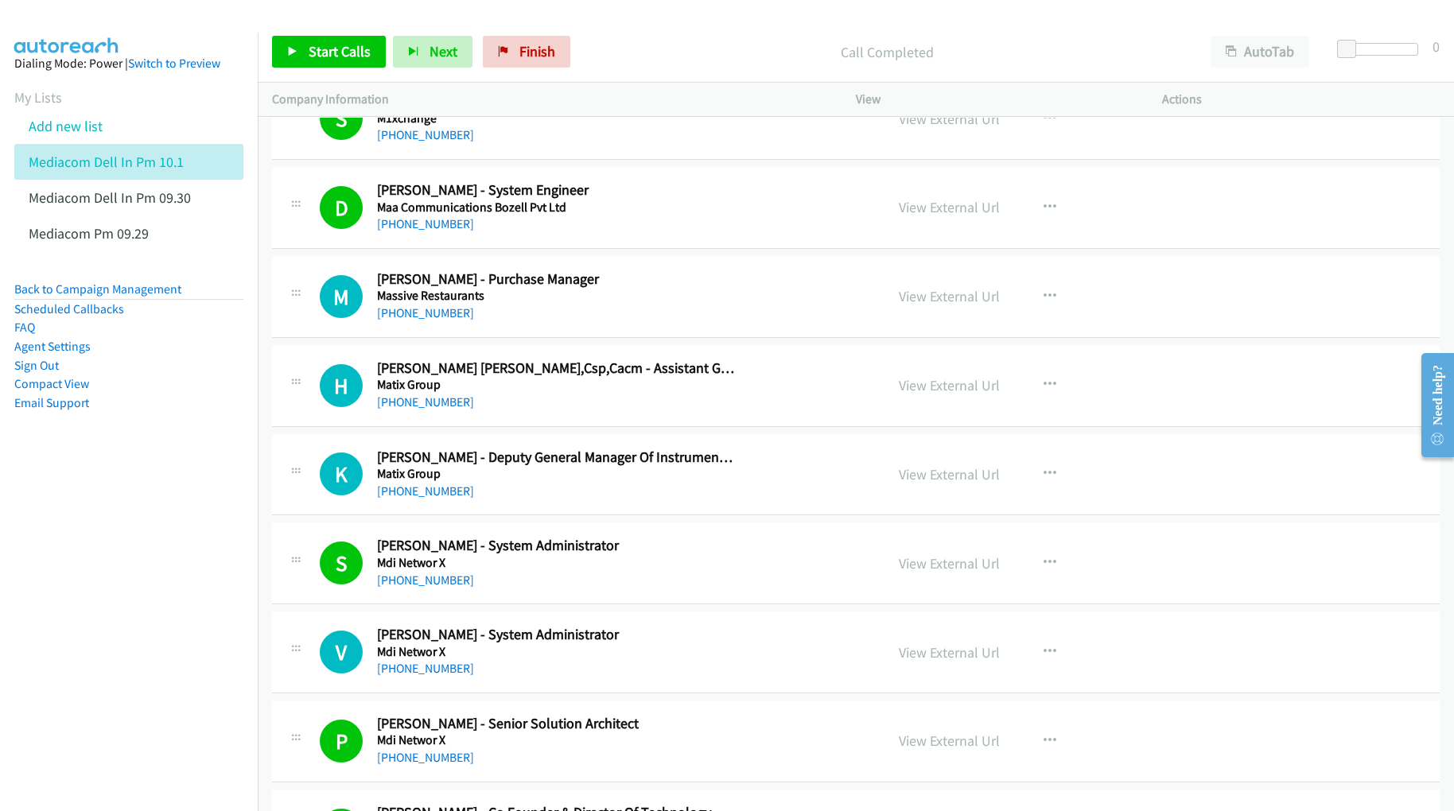
scroll to position [12616, 0]
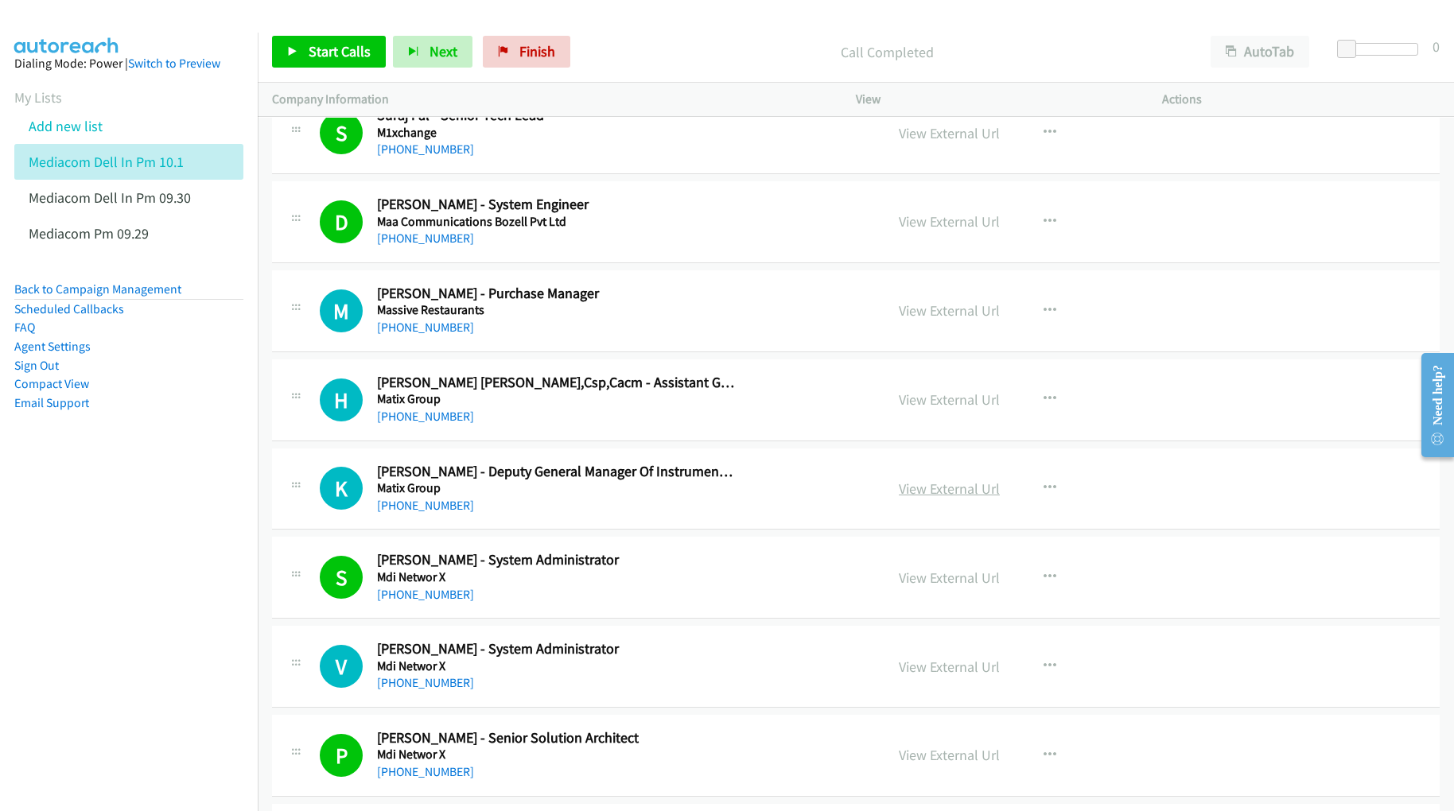
click at [920, 498] on link "View External Url" at bounding box center [949, 488] width 101 height 18
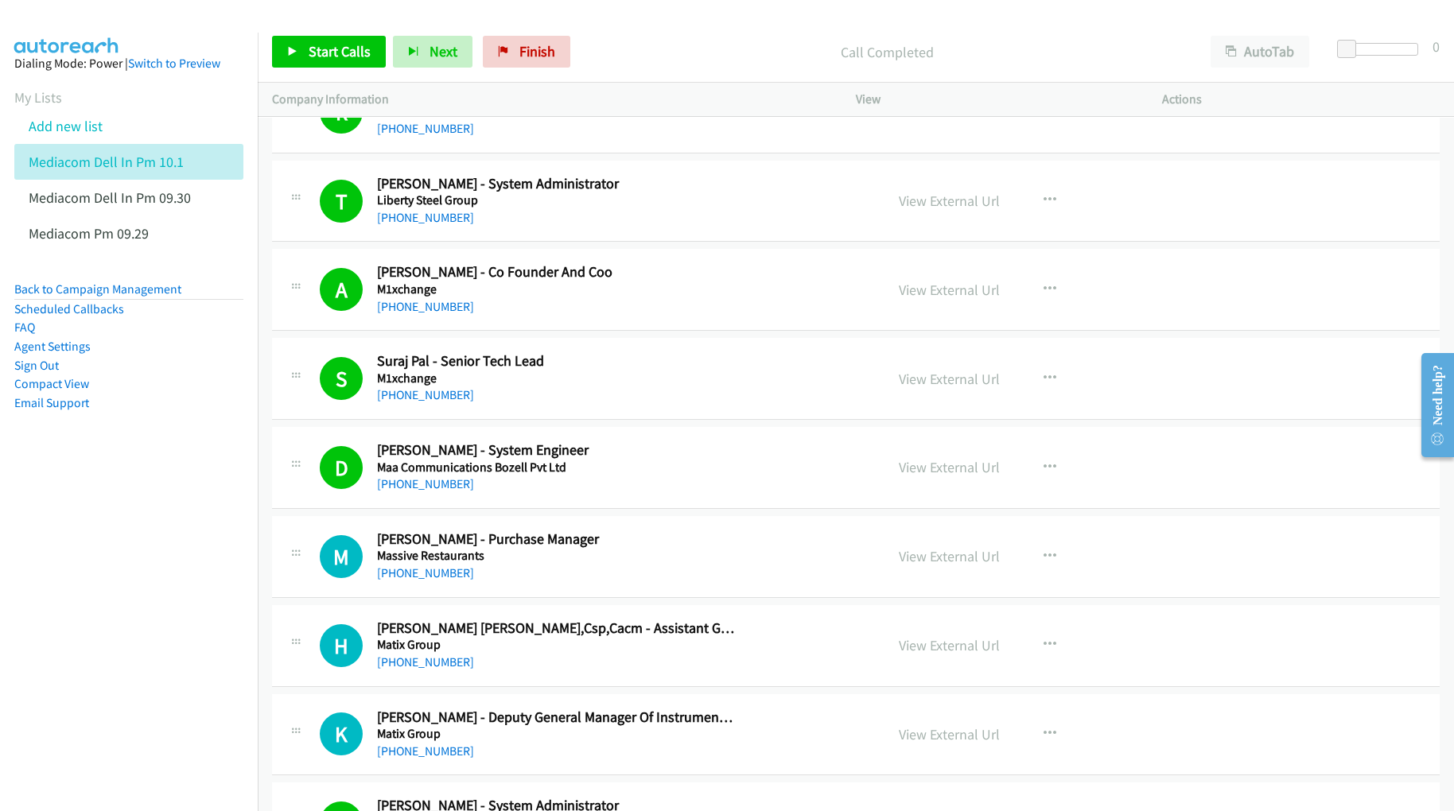
scroll to position [12298, 0]
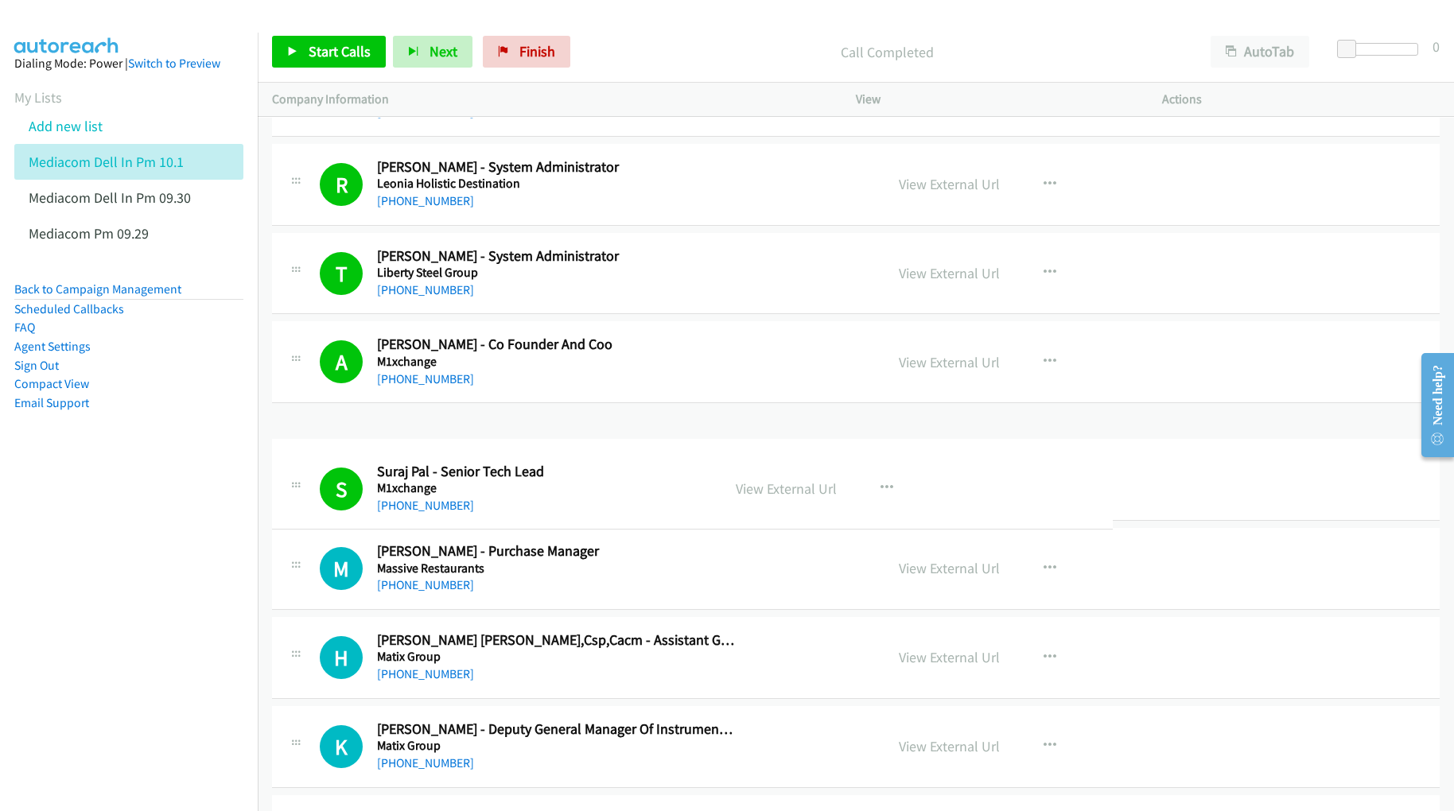
drag, startPoint x: 443, startPoint y: 488, endPoint x: 405, endPoint y: 488, distance: 38.2
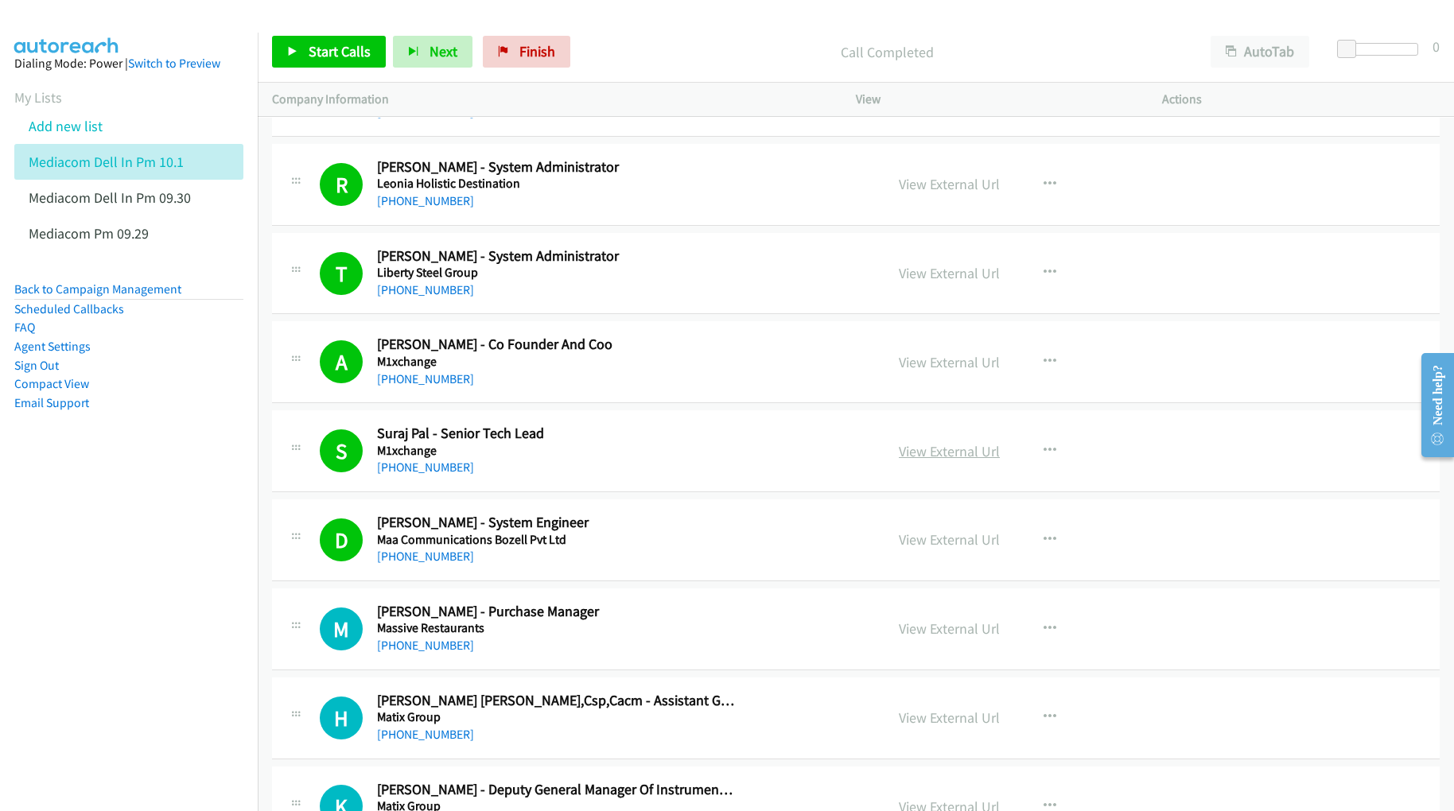
click at [913, 460] on link "View External Url" at bounding box center [949, 451] width 101 height 18
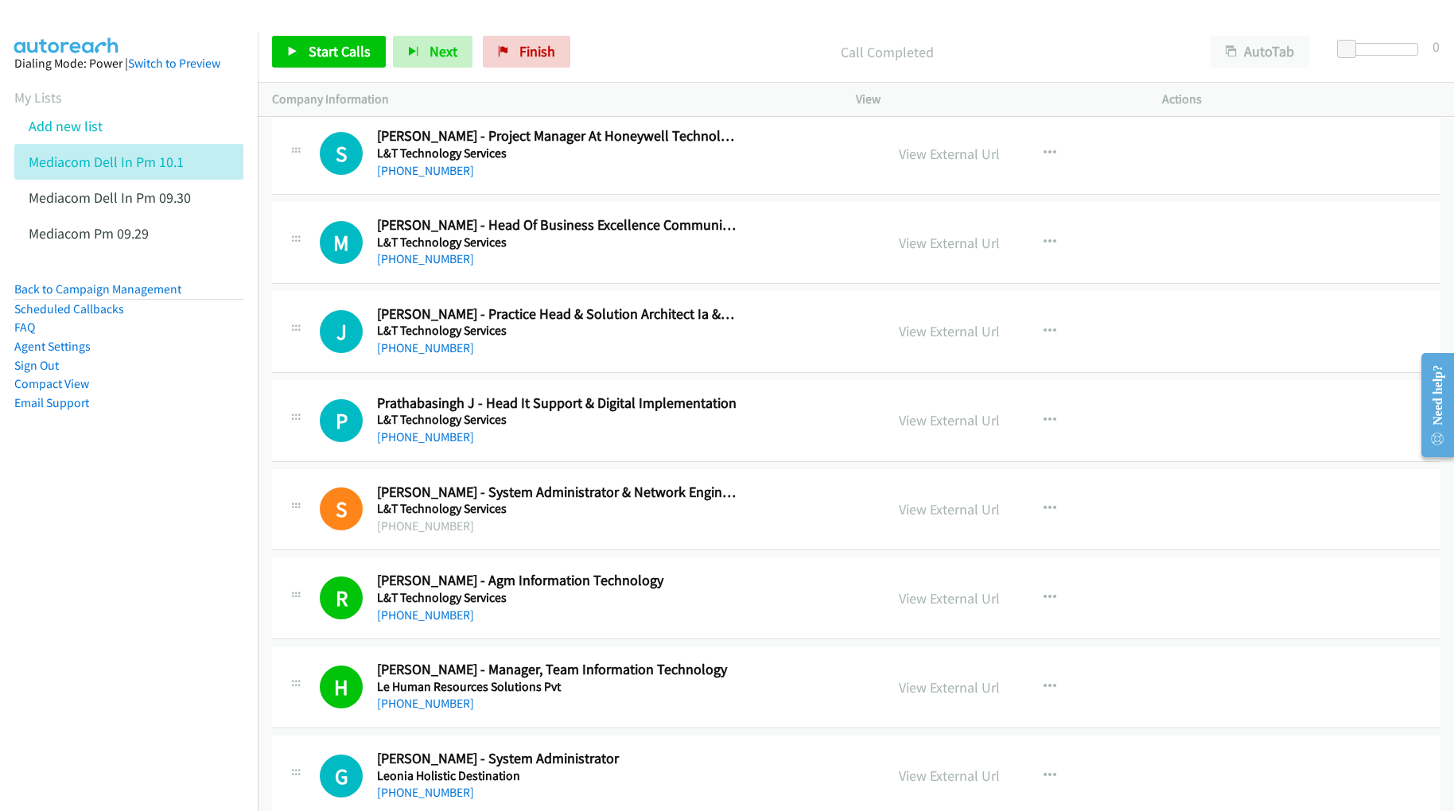
scroll to position [11556, 0]
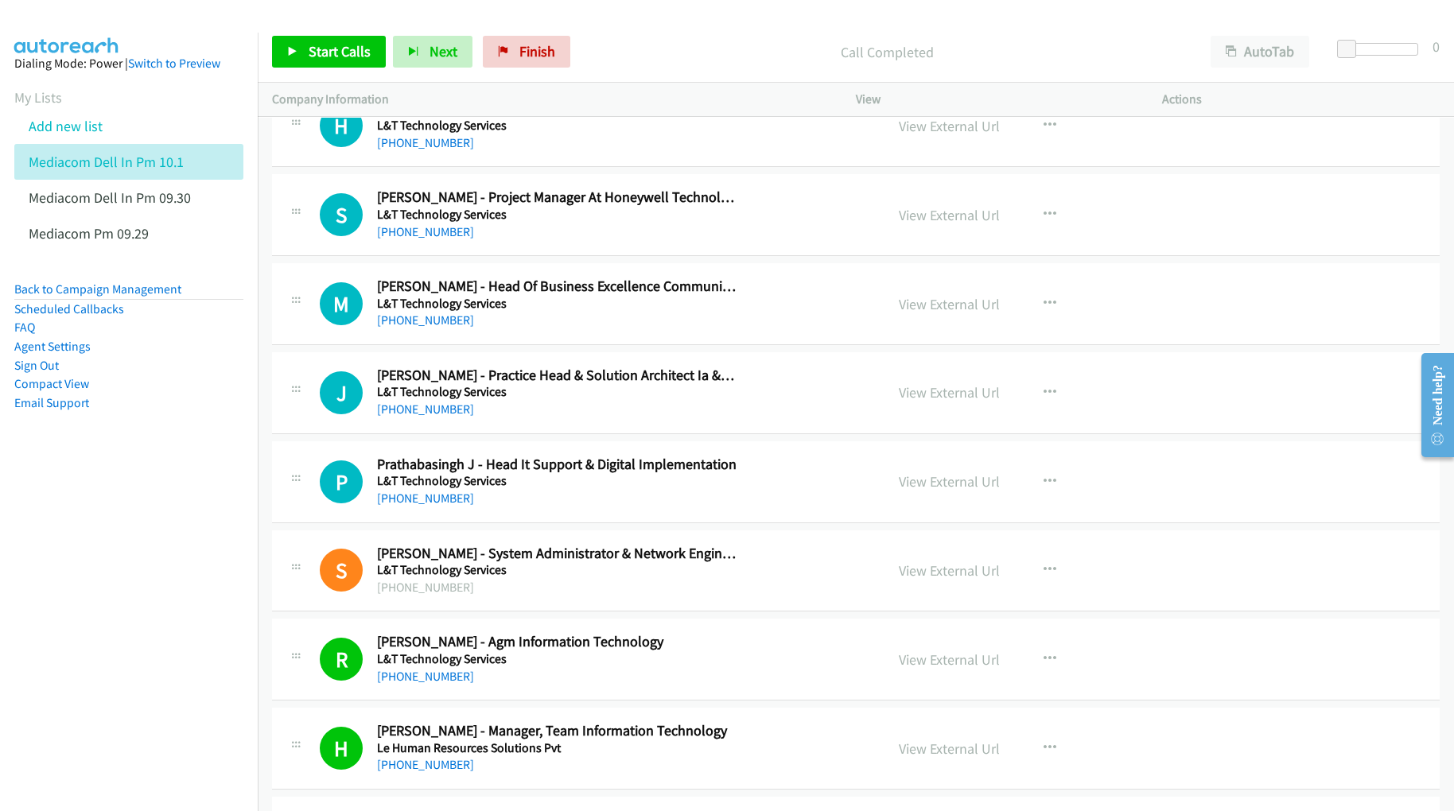
drag, startPoint x: 514, startPoint y: 425, endPoint x: 522, endPoint y: 424, distance: 8.0
click at [952, 402] on link "View External Url" at bounding box center [949, 392] width 101 height 18
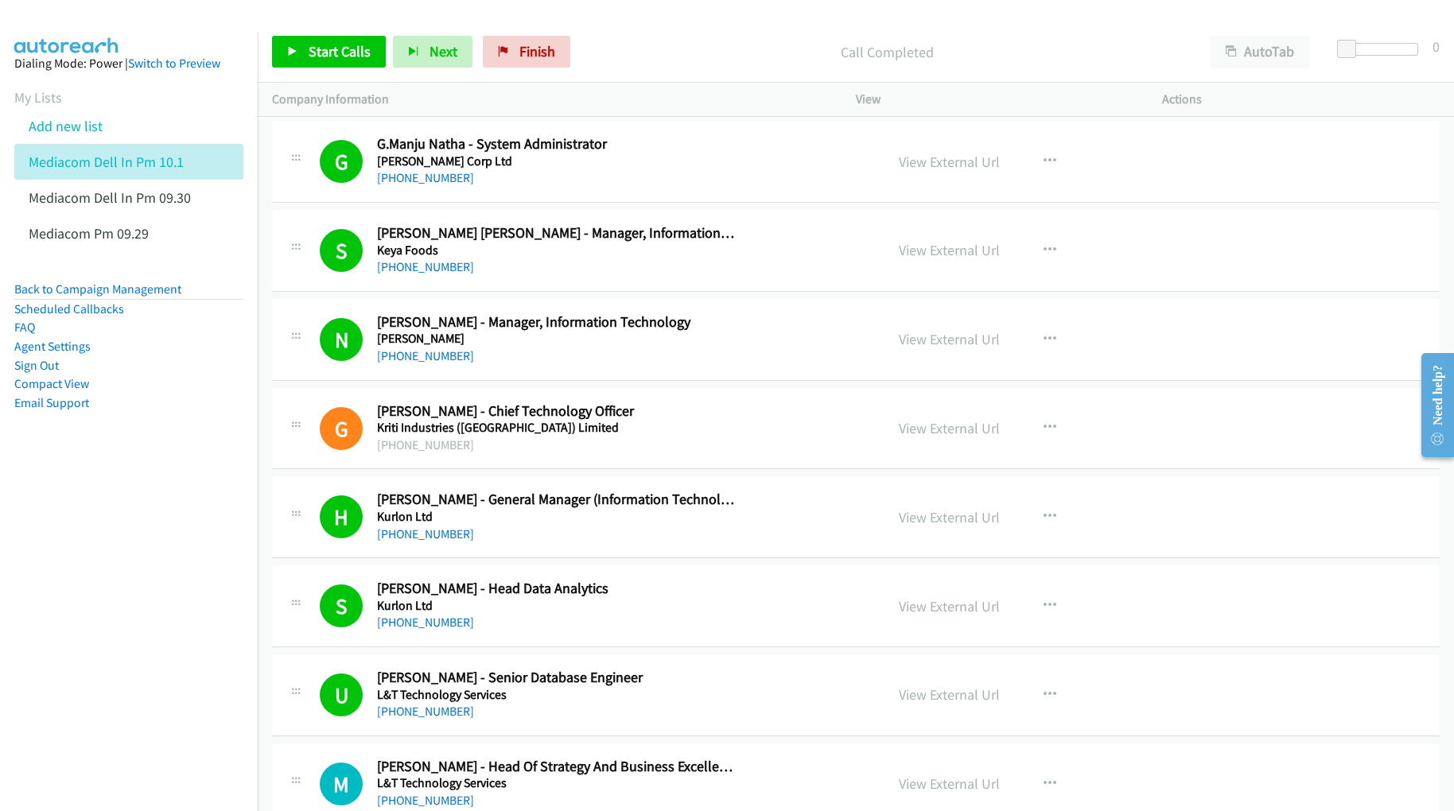
scroll to position [10708, 0]
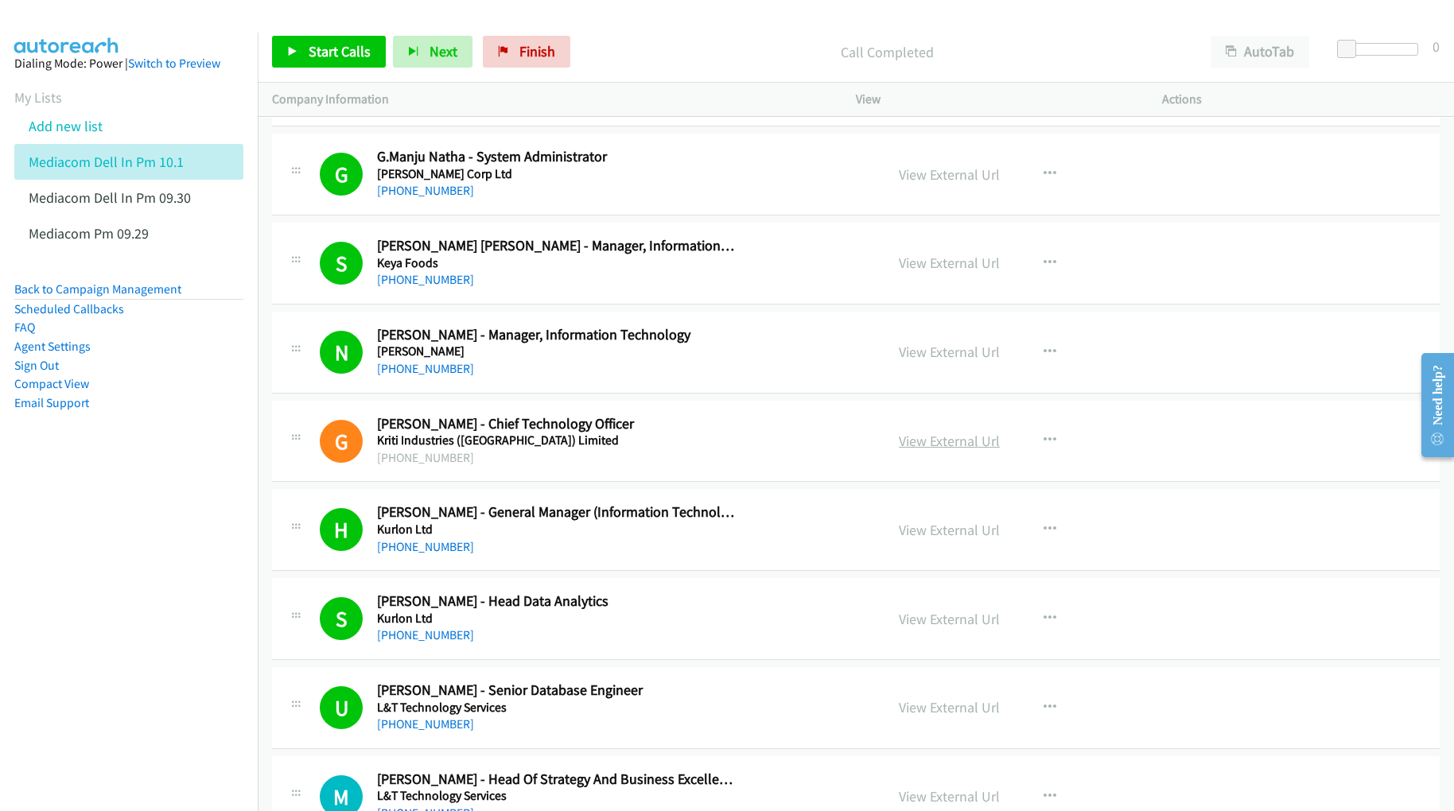
click at [917, 450] on link "View External Url" at bounding box center [949, 441] width 101 height 18
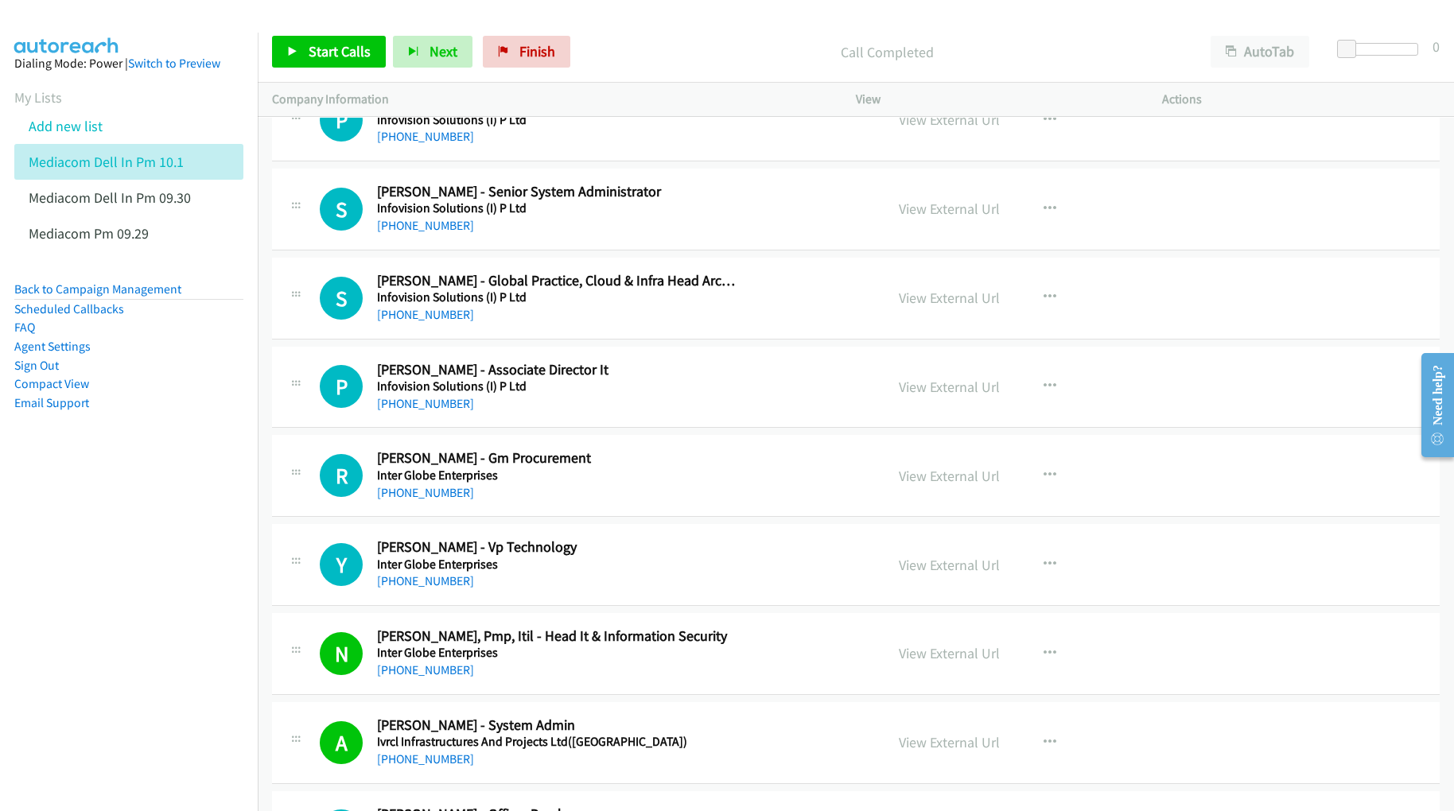
scroll to position [9860, 0]
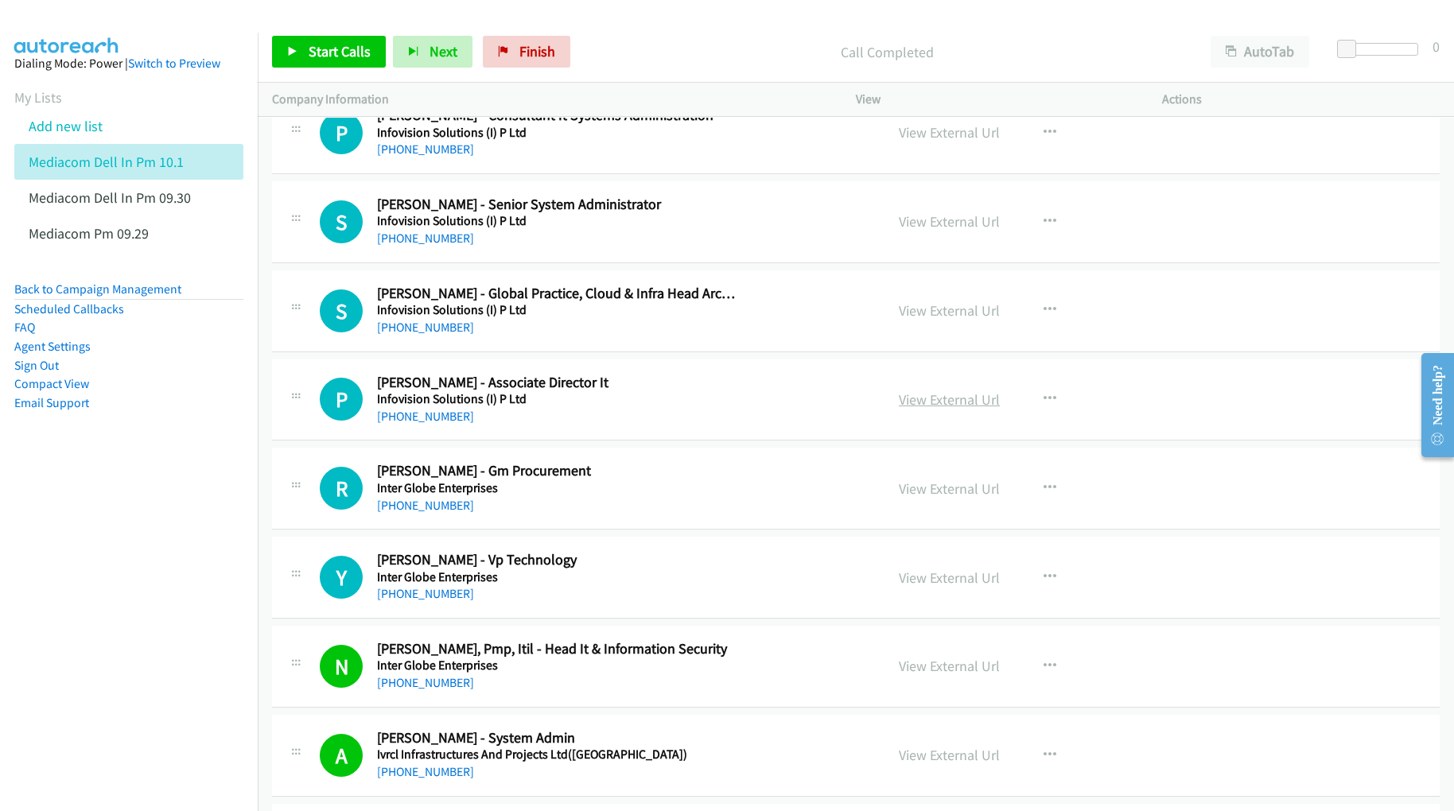
click at [911, 409] on link "View External Url" at bounding box center [949, 399] width 101 height 18
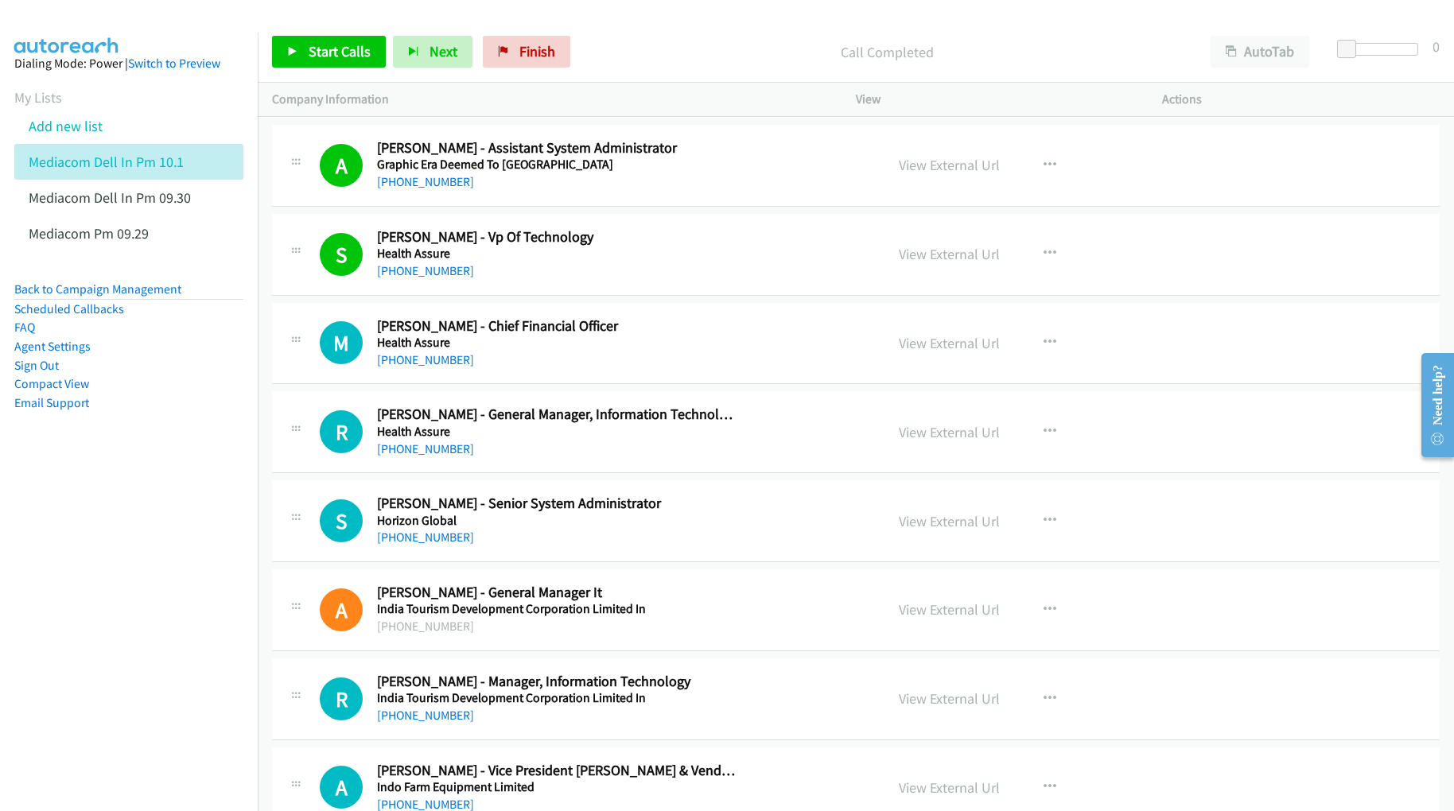
scroll to position [8481, 0]
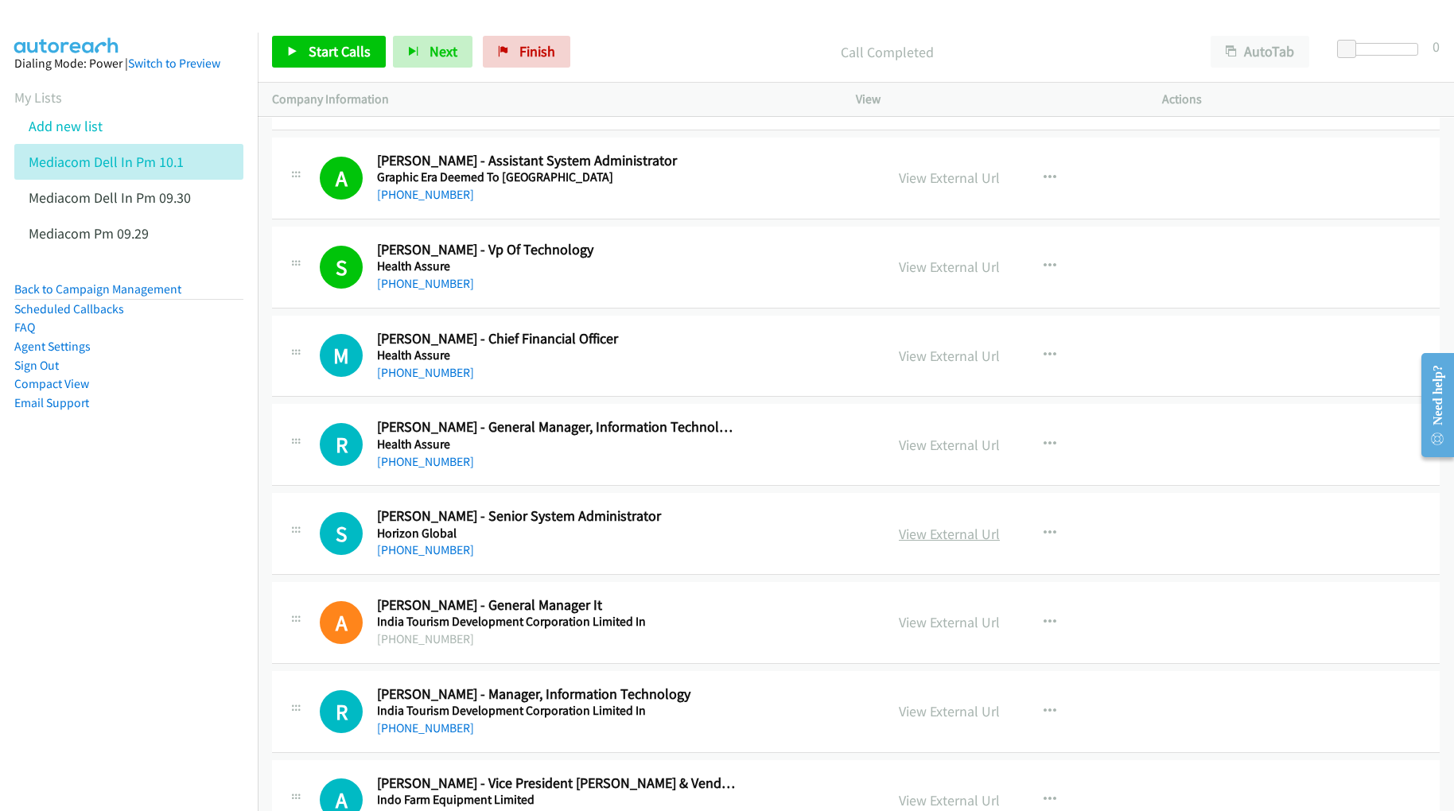
click at [935, 543] on link "View External Url" at bounding box center [949, 534] width 101 height 18
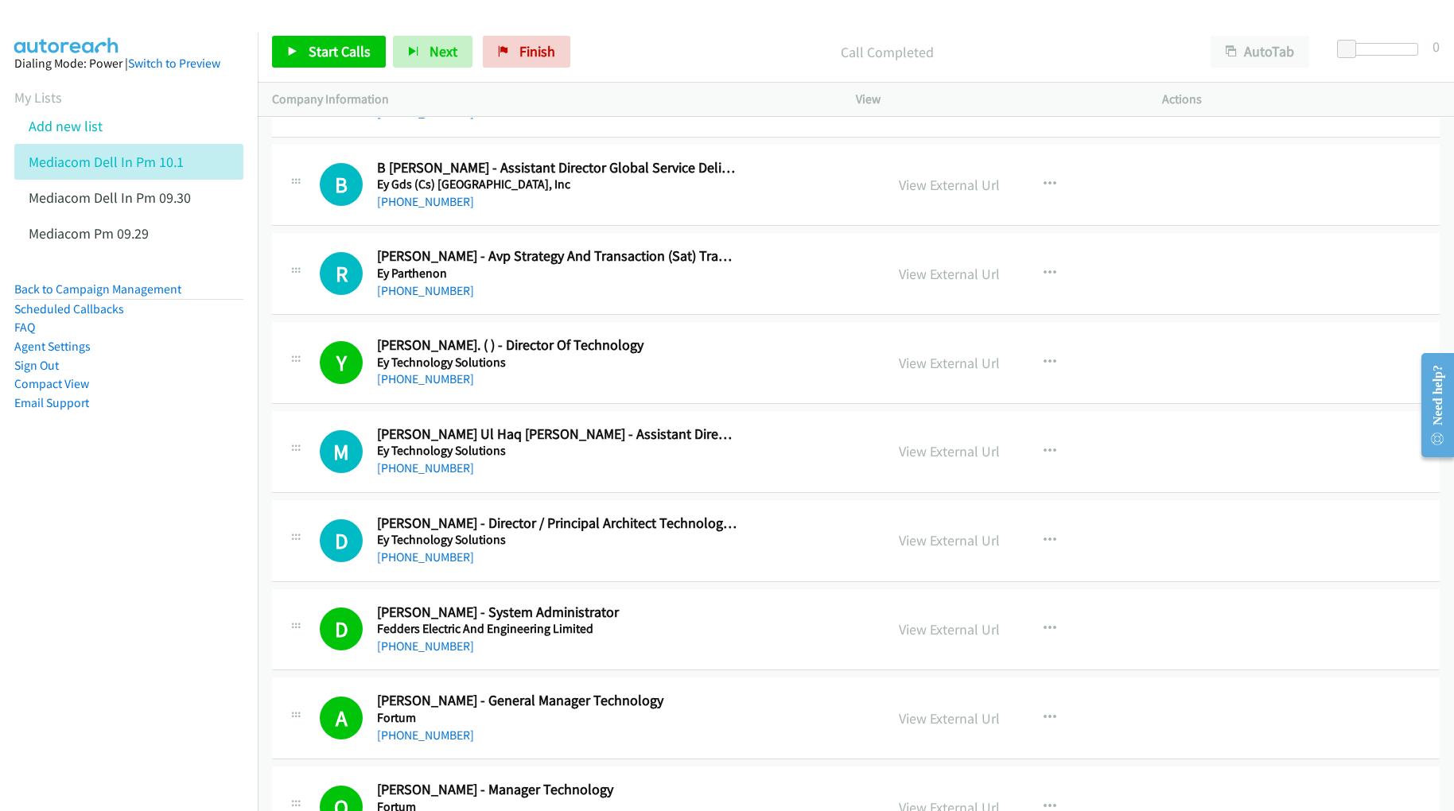
scroll to position [7209, 0]
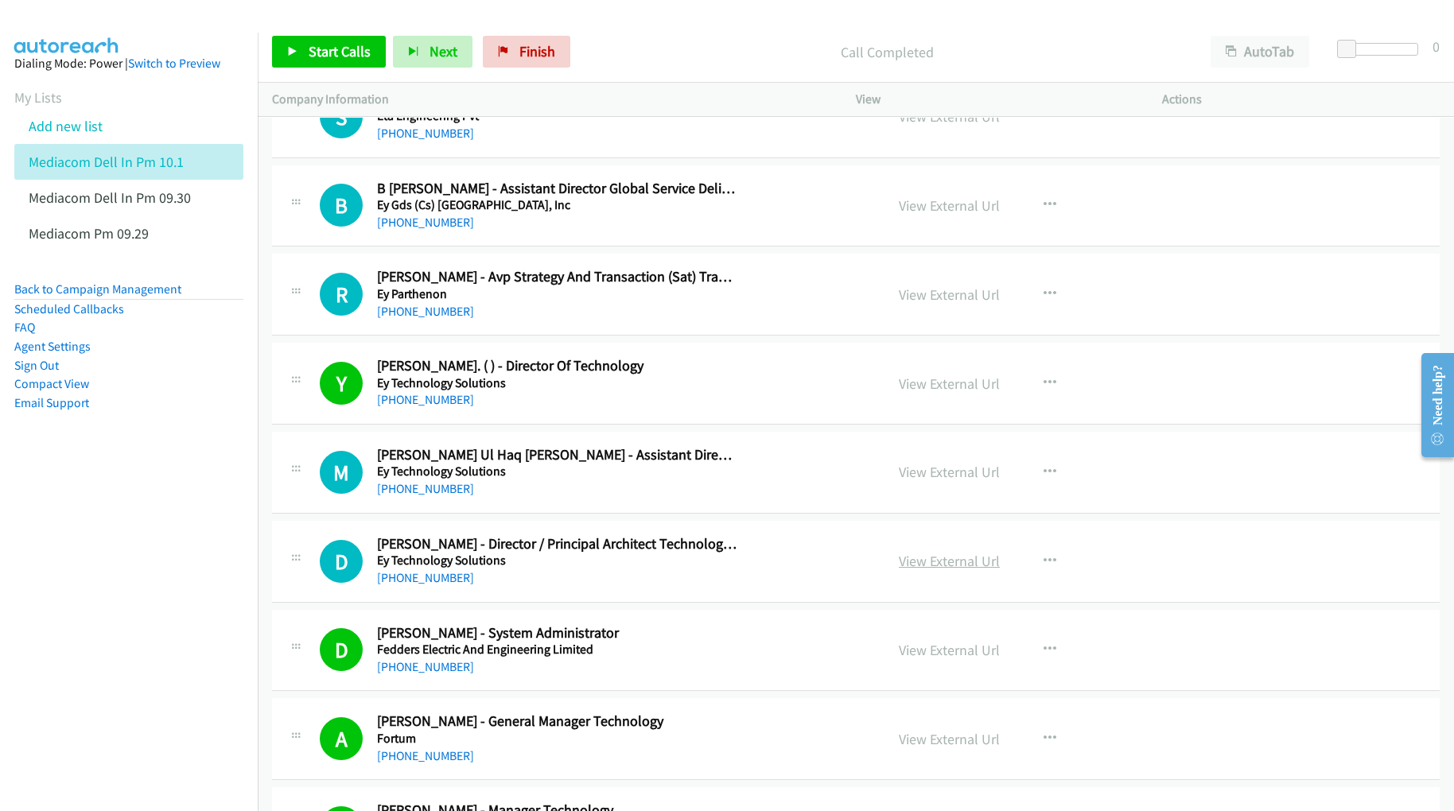
click at [946, 570] on link "View External Url" at bounding box center [949, 561] width 101 height 18
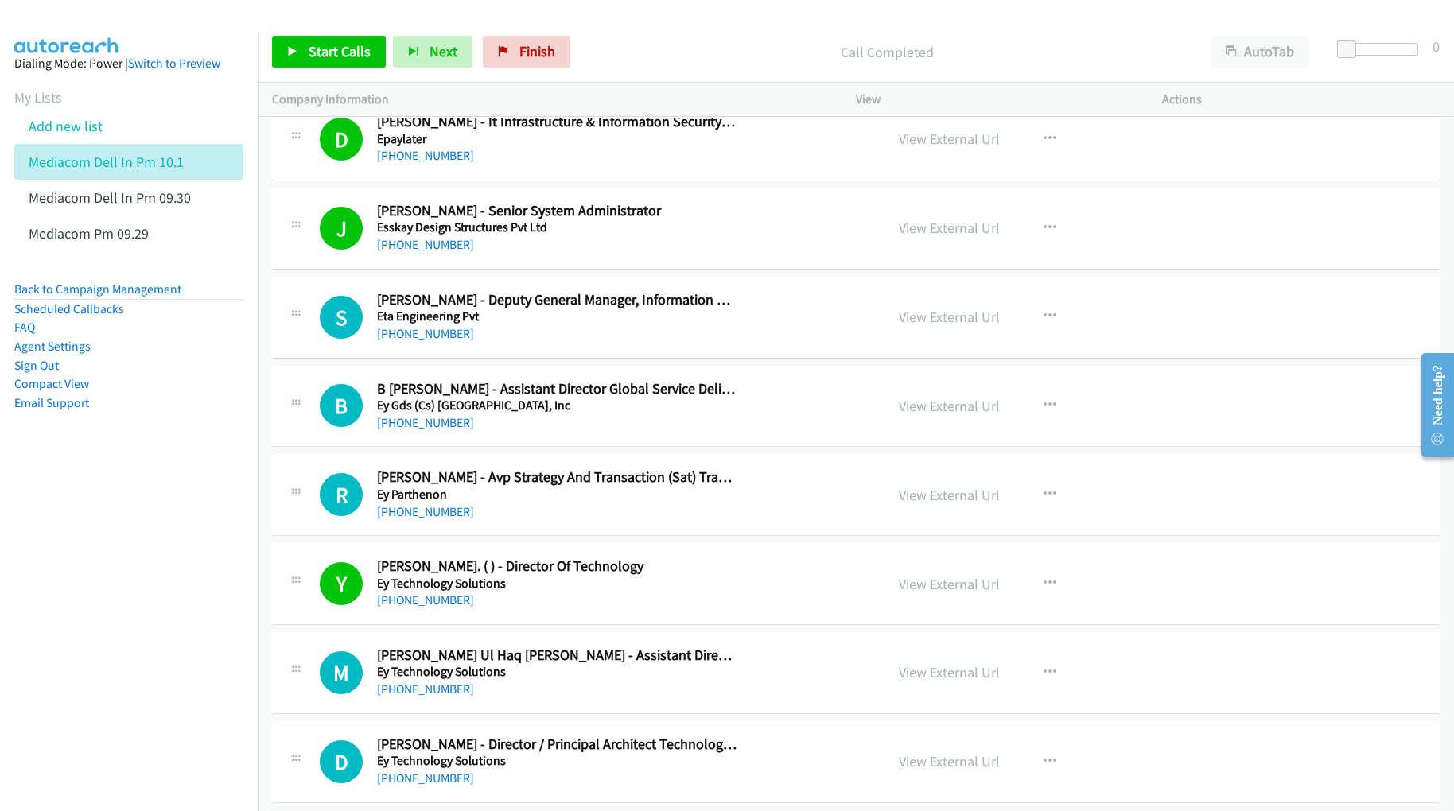
scroll to position [6998, 0]
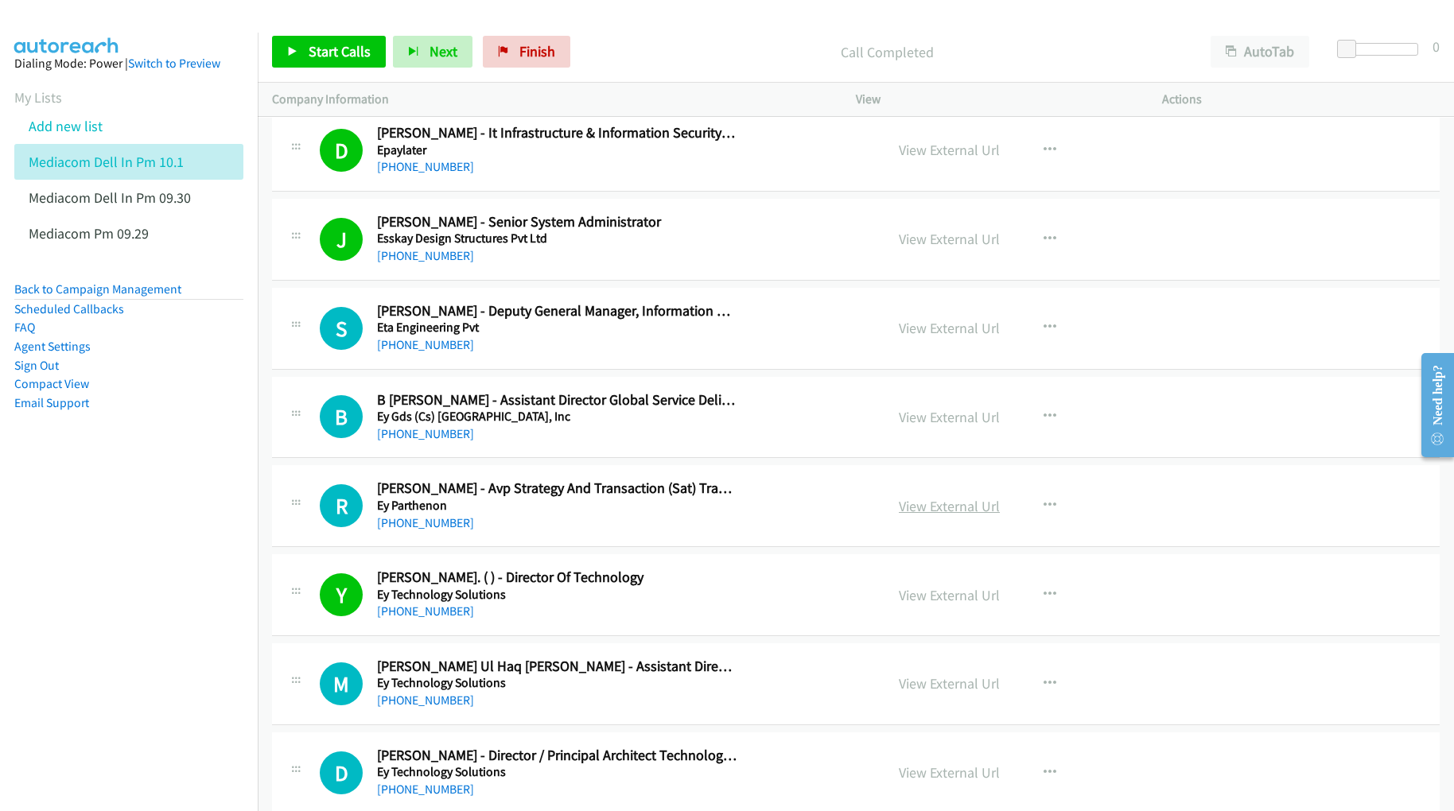
click at [901, 515] on link "View External Url" at bounding box center [949, 506] width 101 height 18
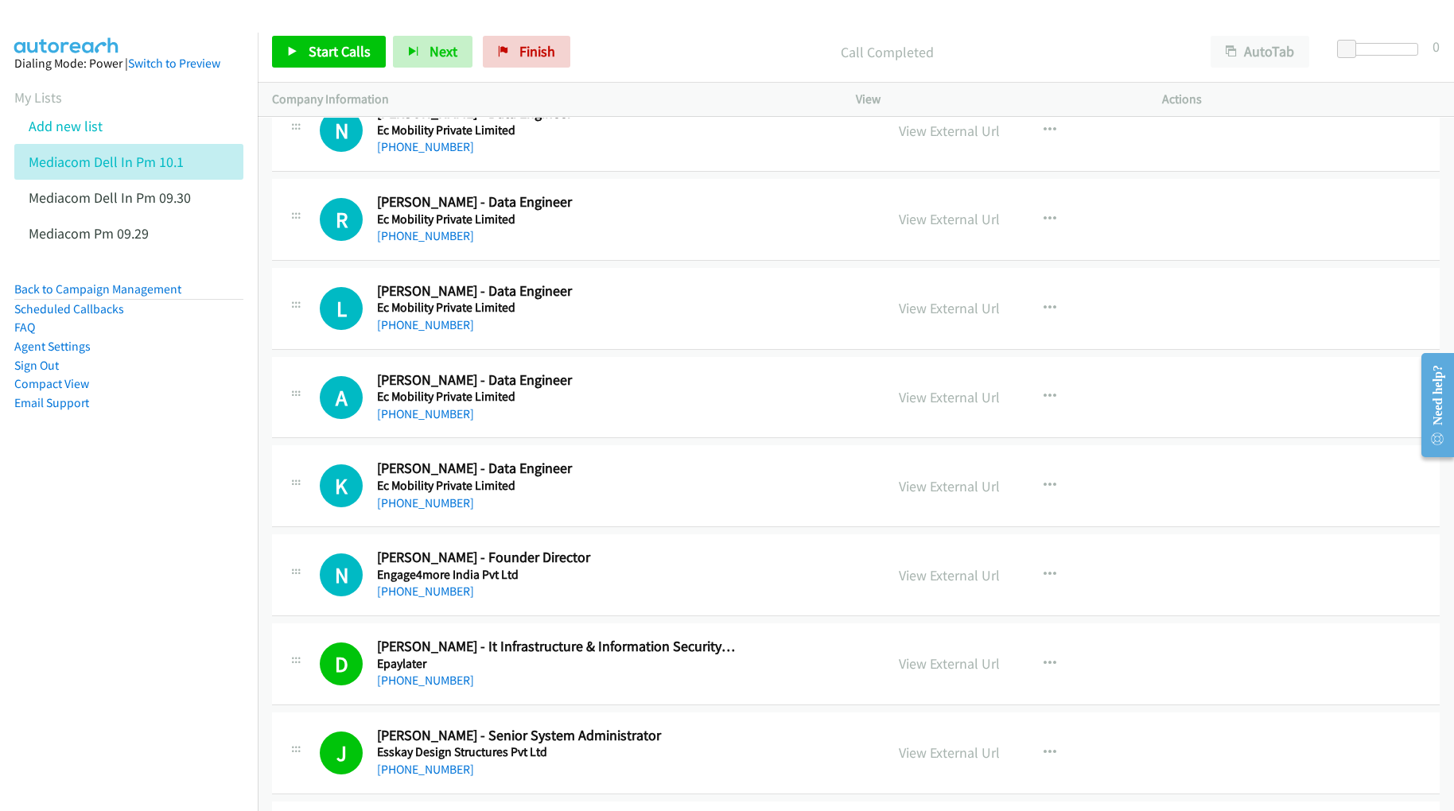
scroll to position [6467, 0]
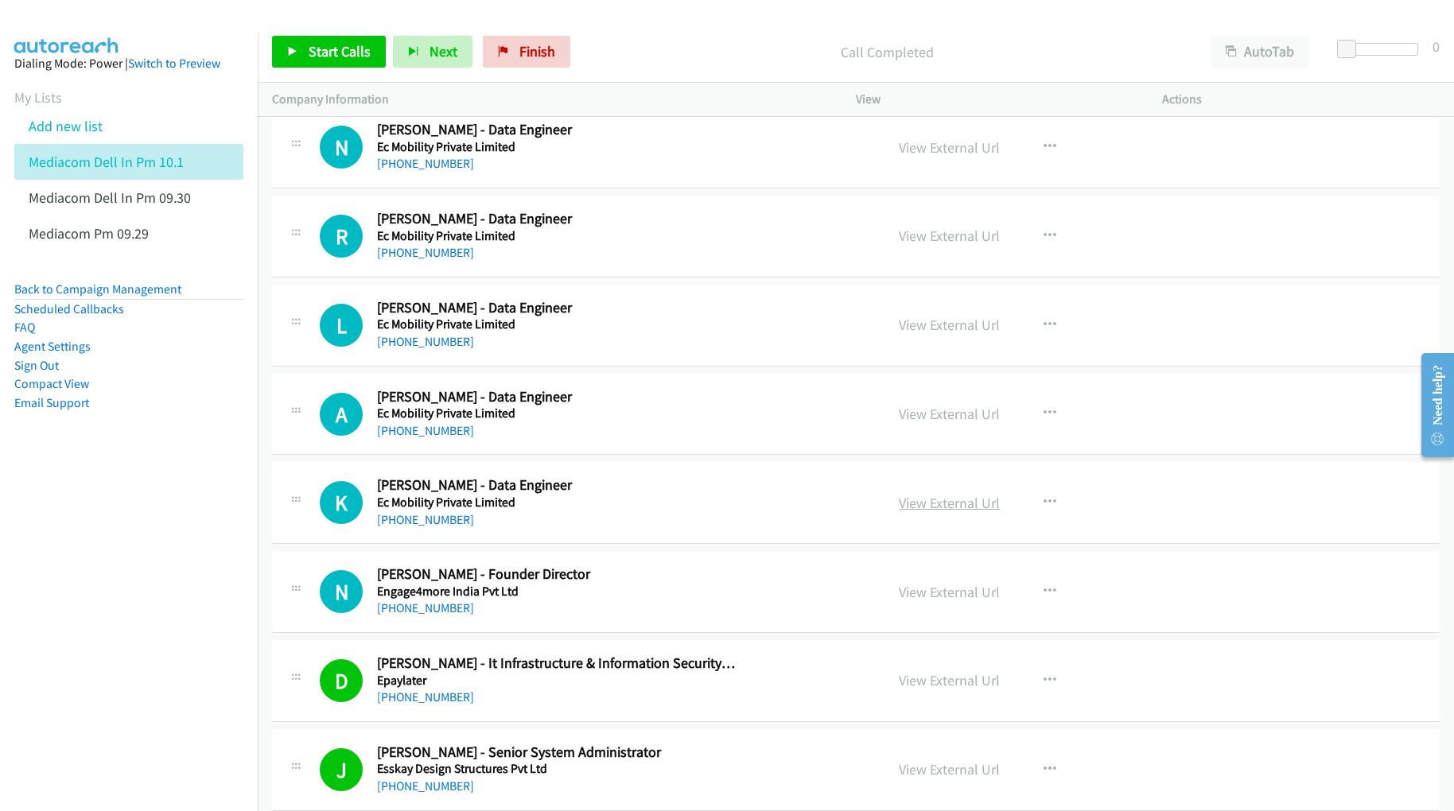
click at [911, 512] on link "View External Url" at bounding box center [949, 503] width 101 height 18
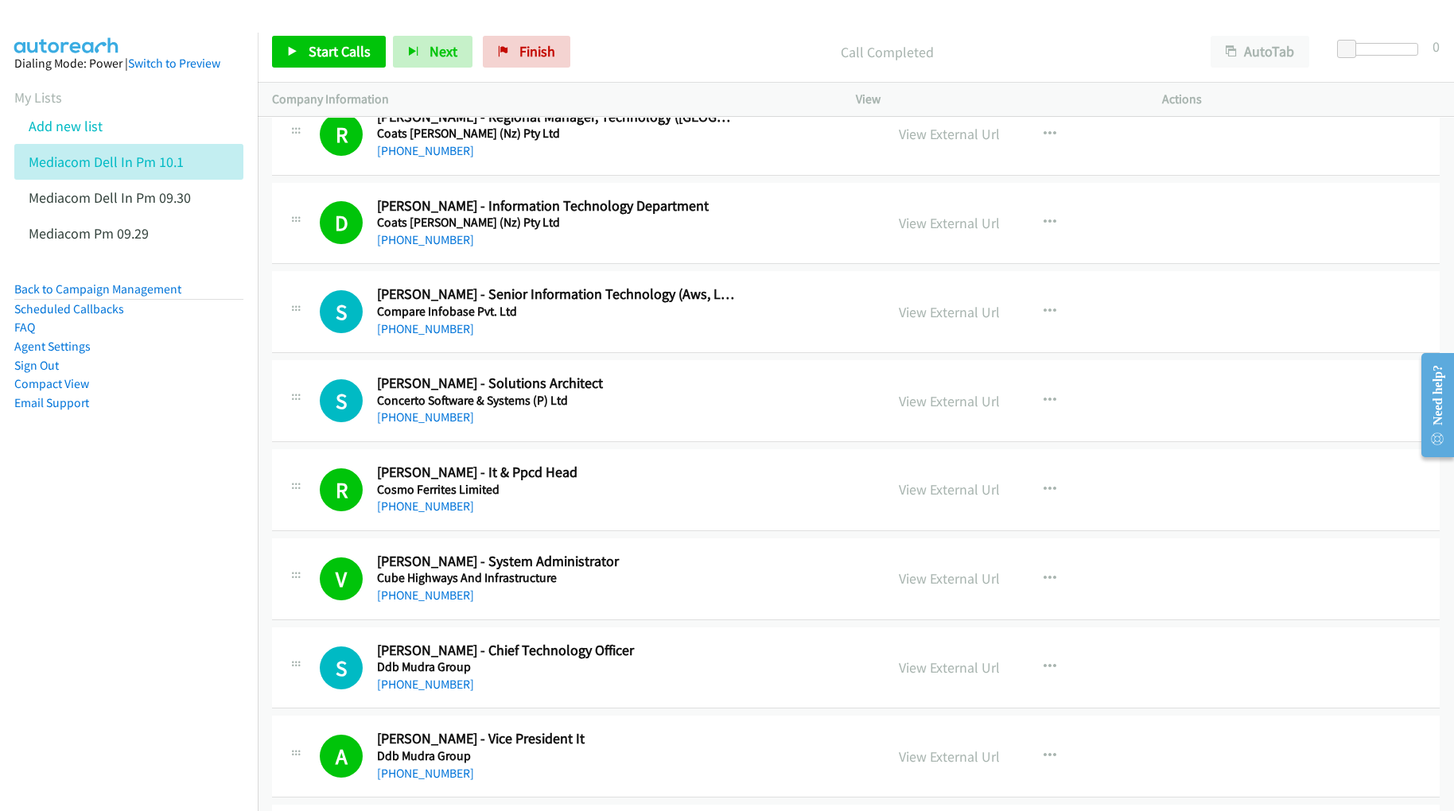
scroll to position [4771, 0]
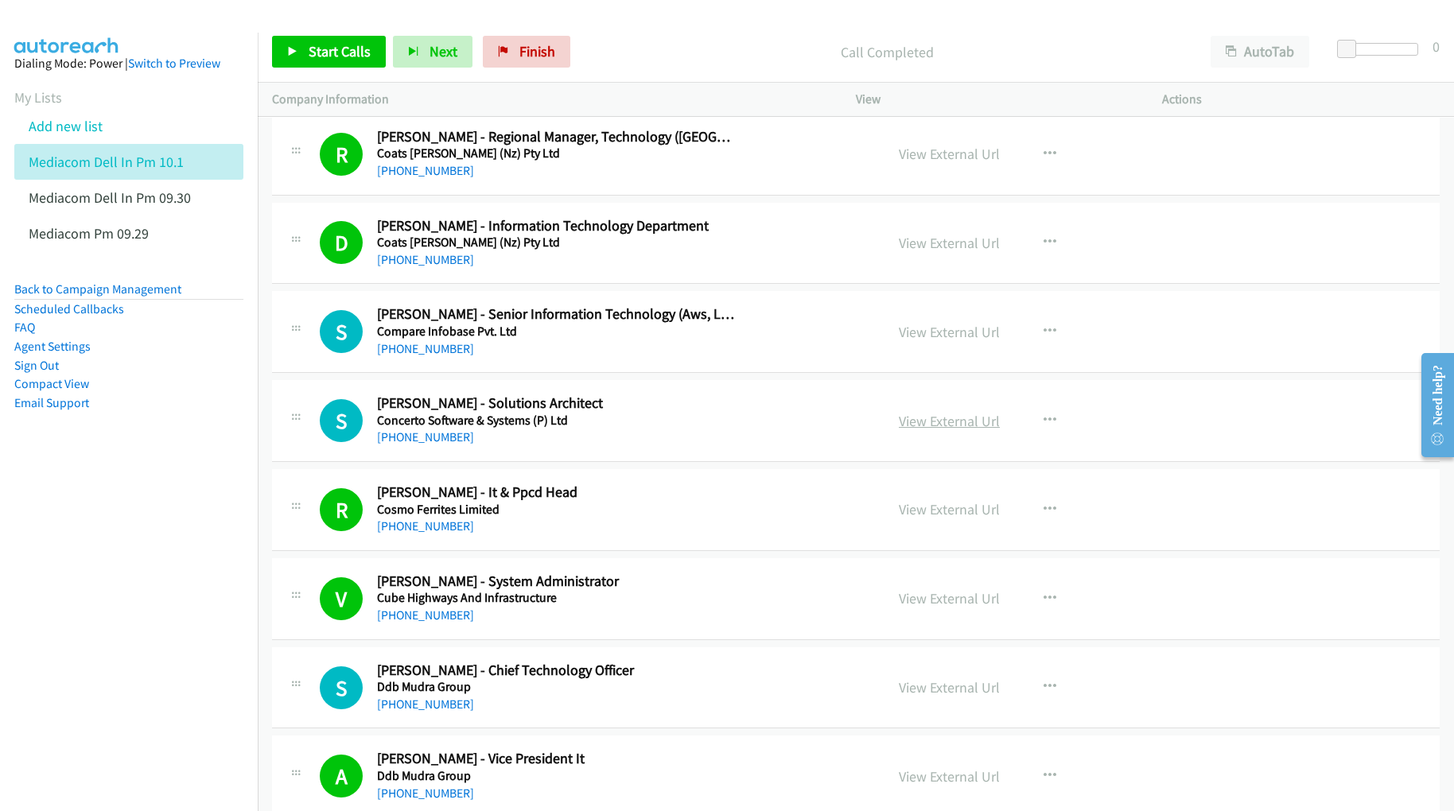
click at [914, 430] on link "View External Url" at bounding box center [949, 421] width 101 height 18
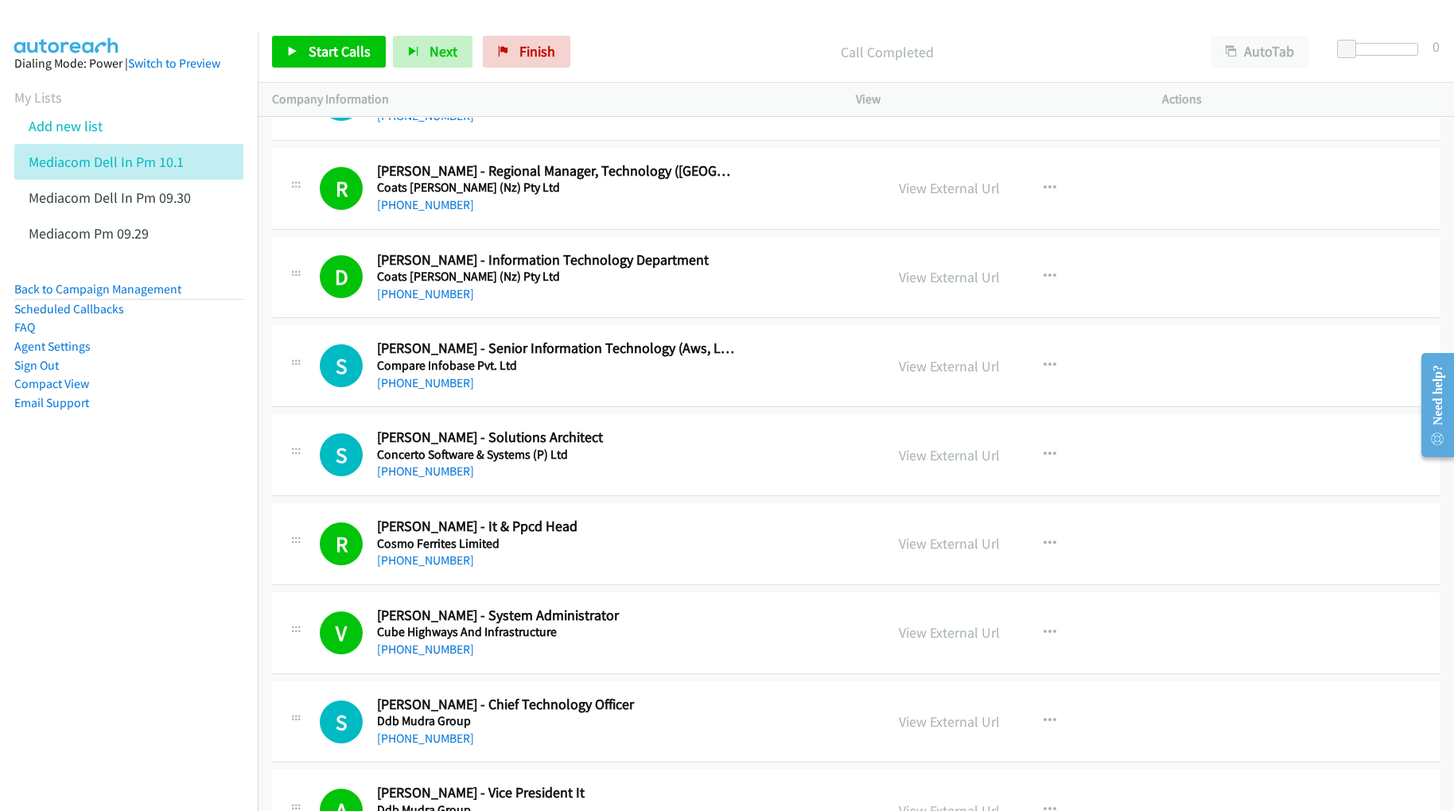
scroll to position [4665, 0]
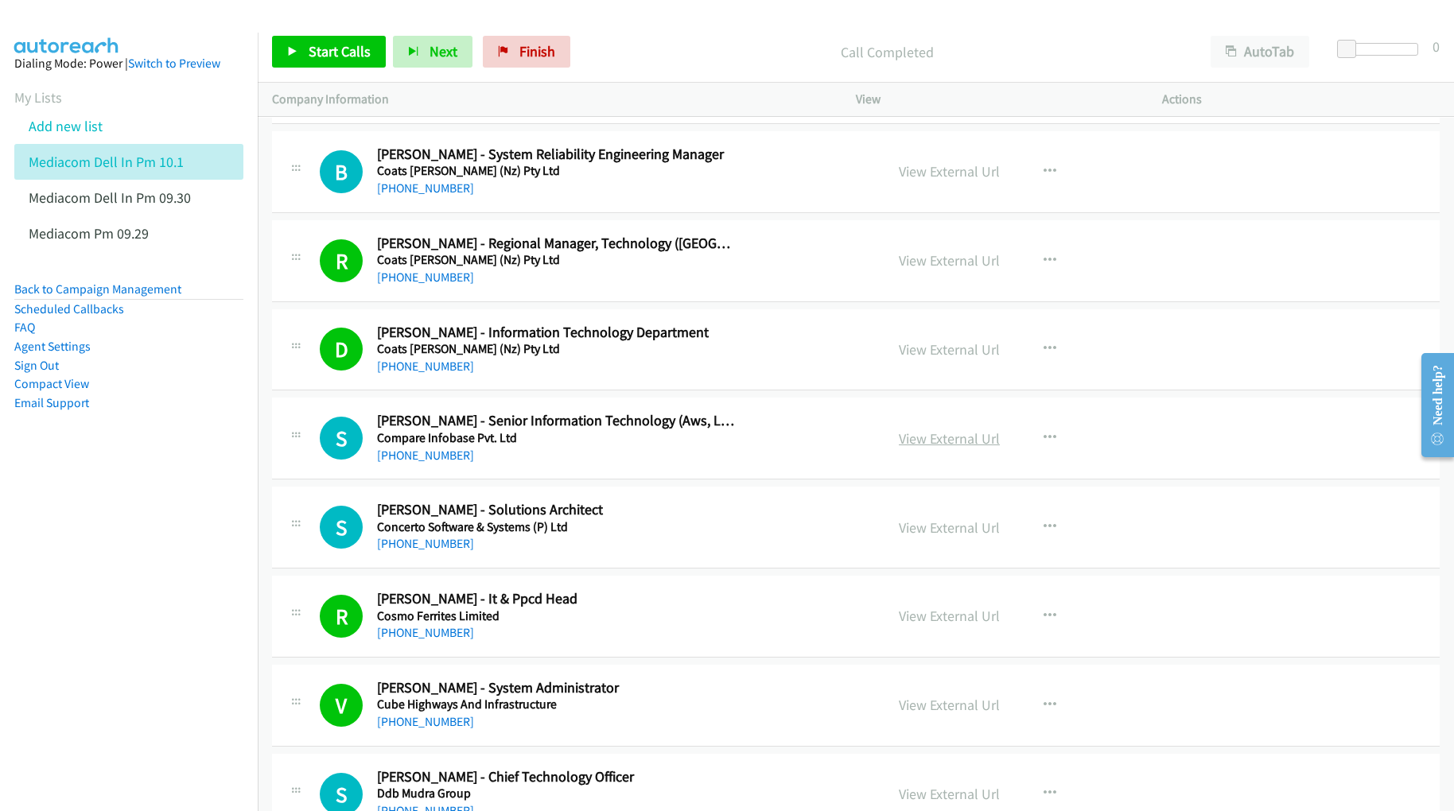
click at [922, 448] on link "View External Url" at bounding box center [949, 438] width 101 height 18
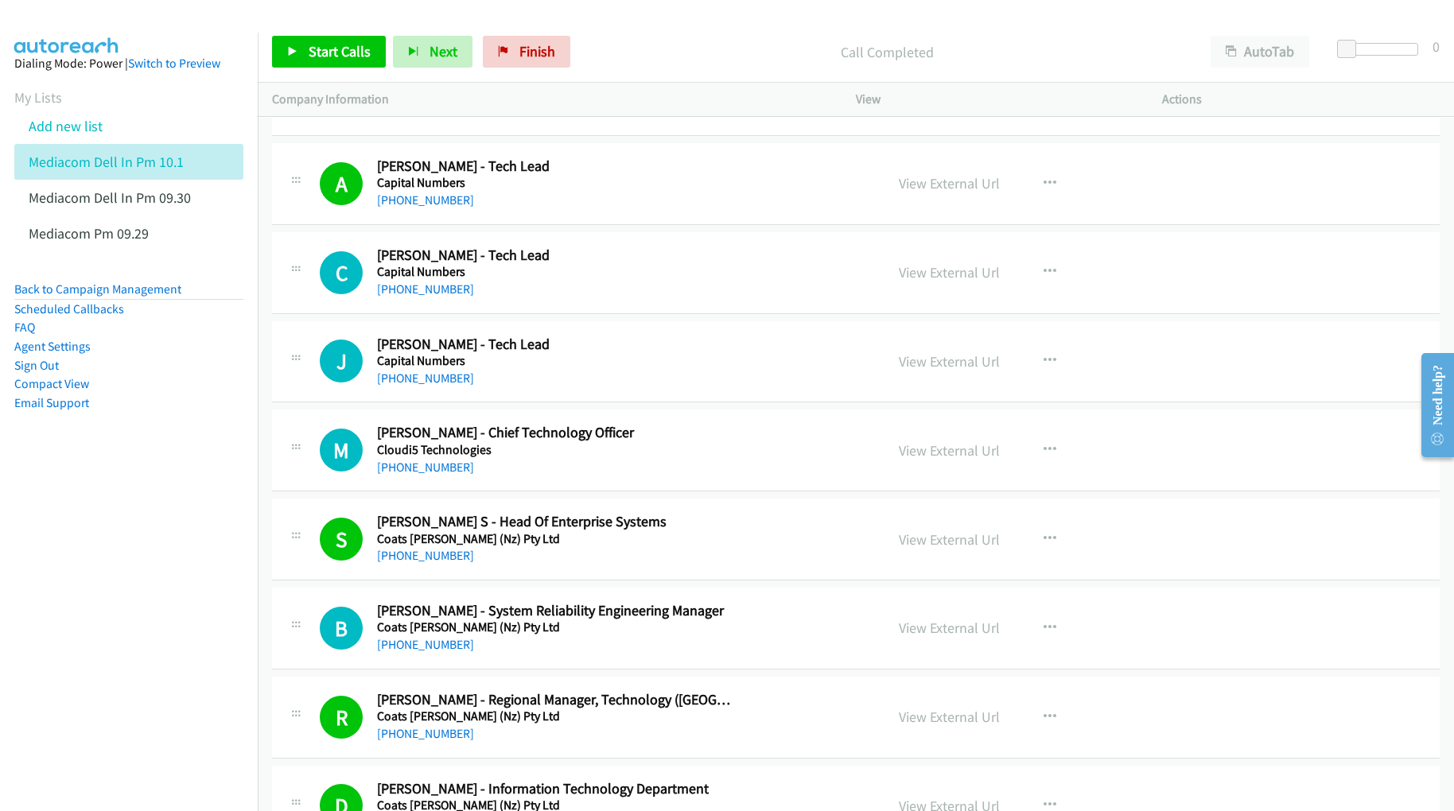
scroll to position [4135, 0]
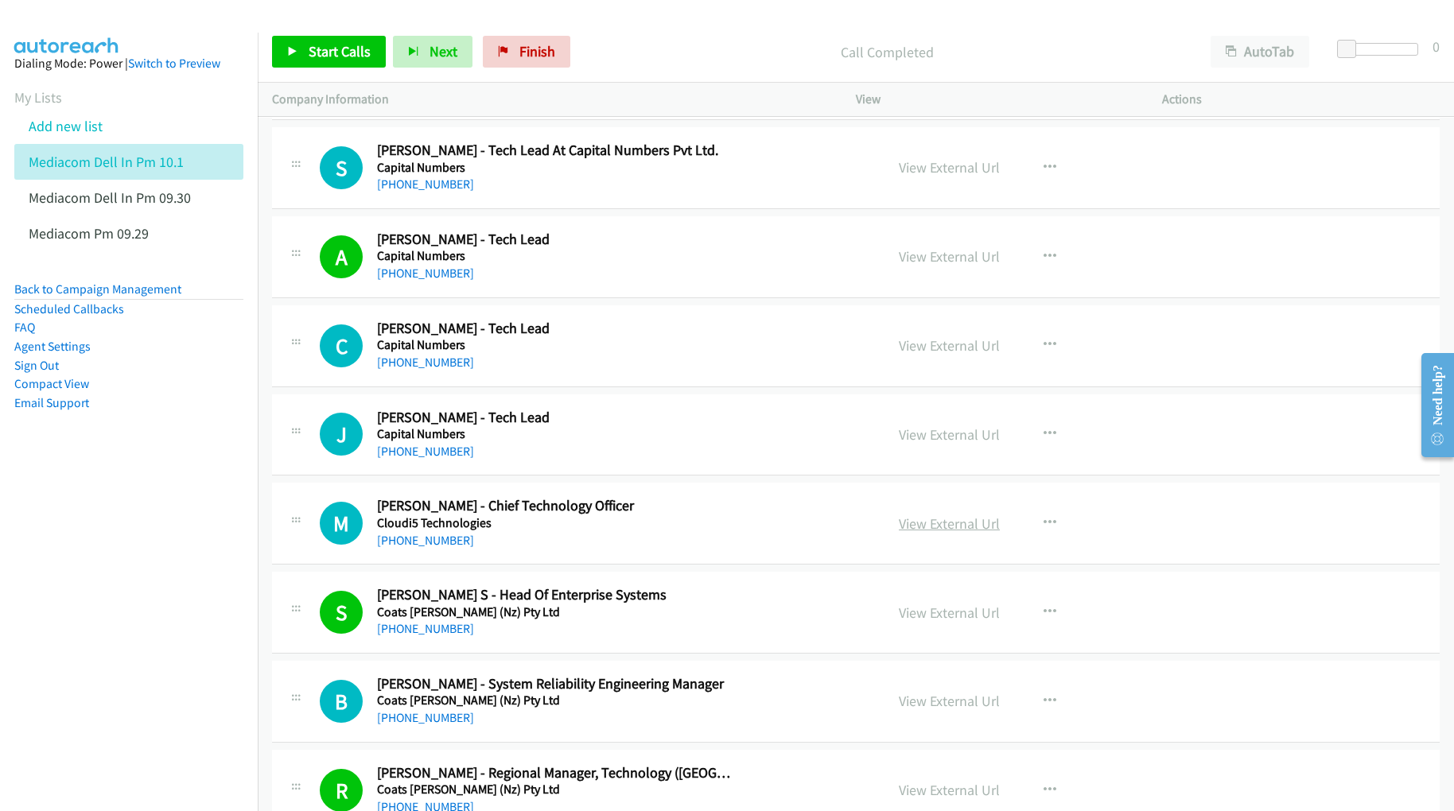
click at [914, 533] on link "View External Url" at bounding box center [949, 523] width 101 height 18
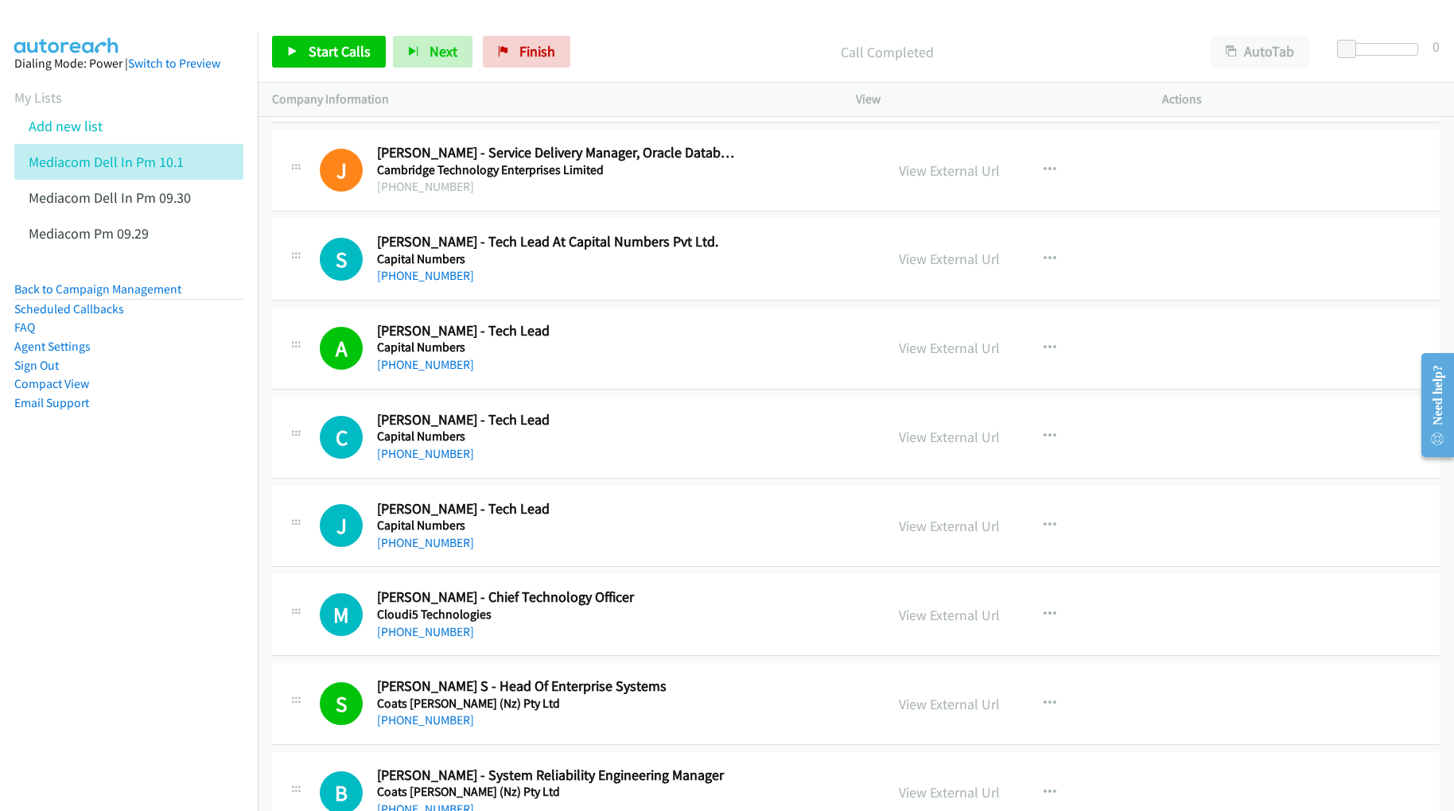
scroll to position [4028, 0]
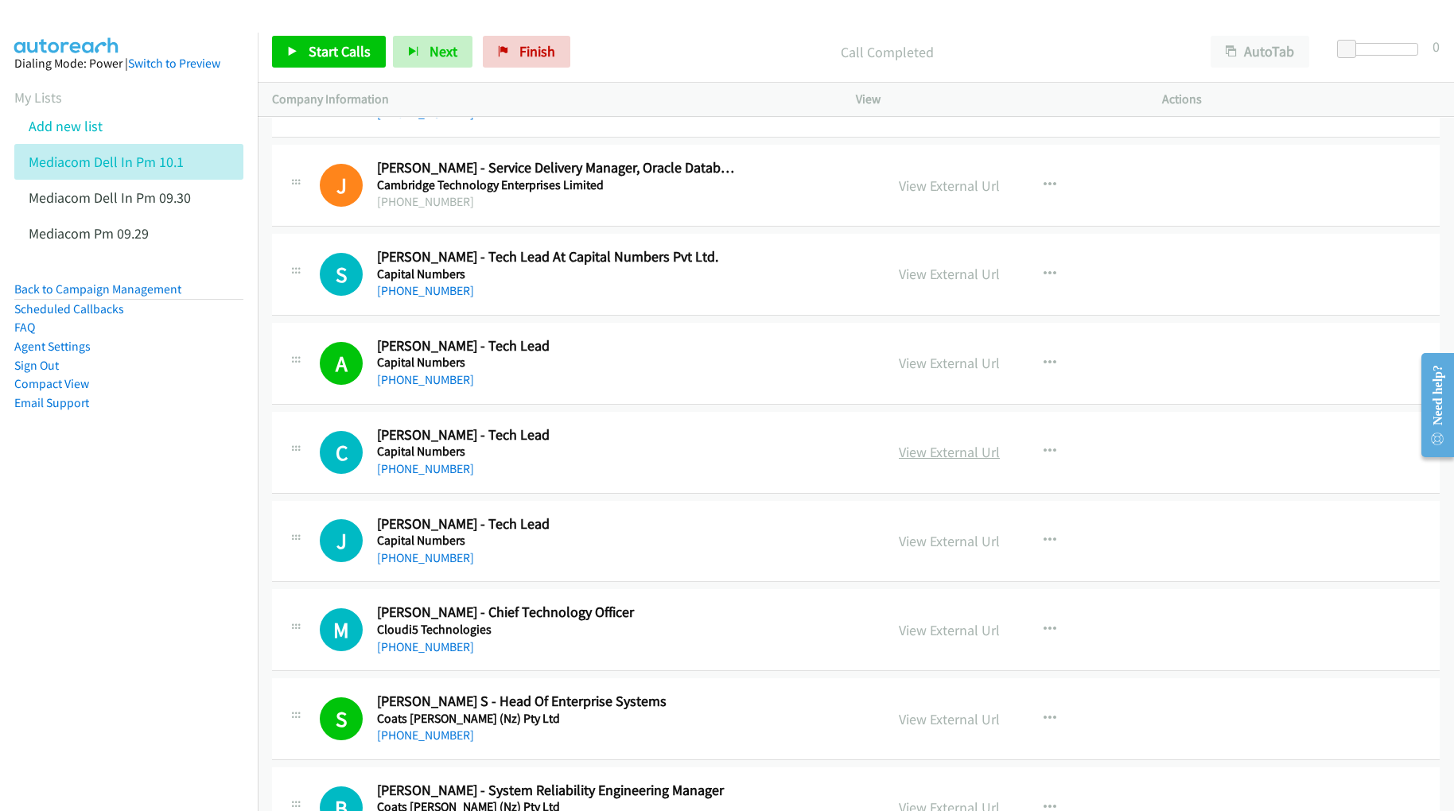
click at [951, 461] on link "View External Url" at bounding box center [949, 452] width 101 height 18
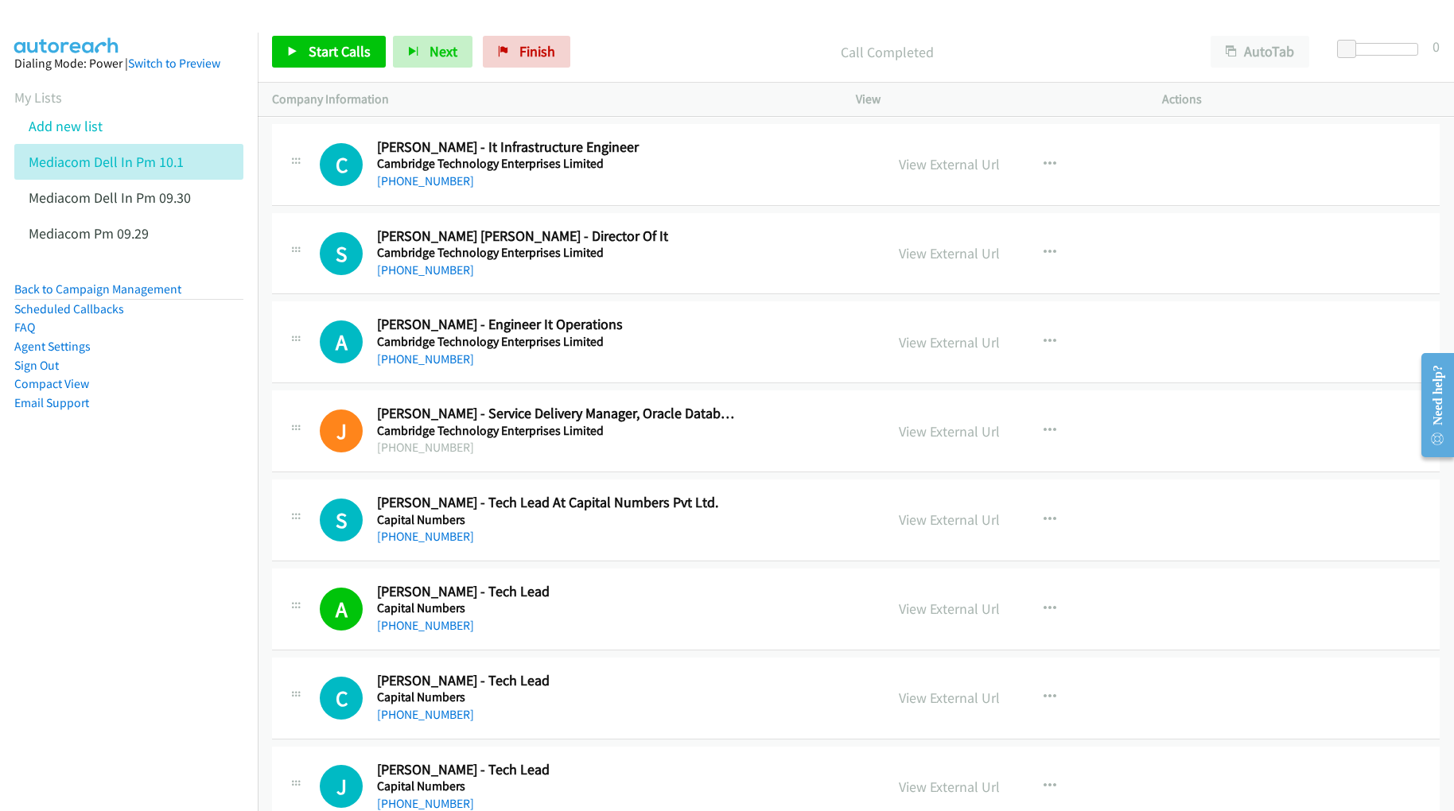
scroll to position [3710, 0]
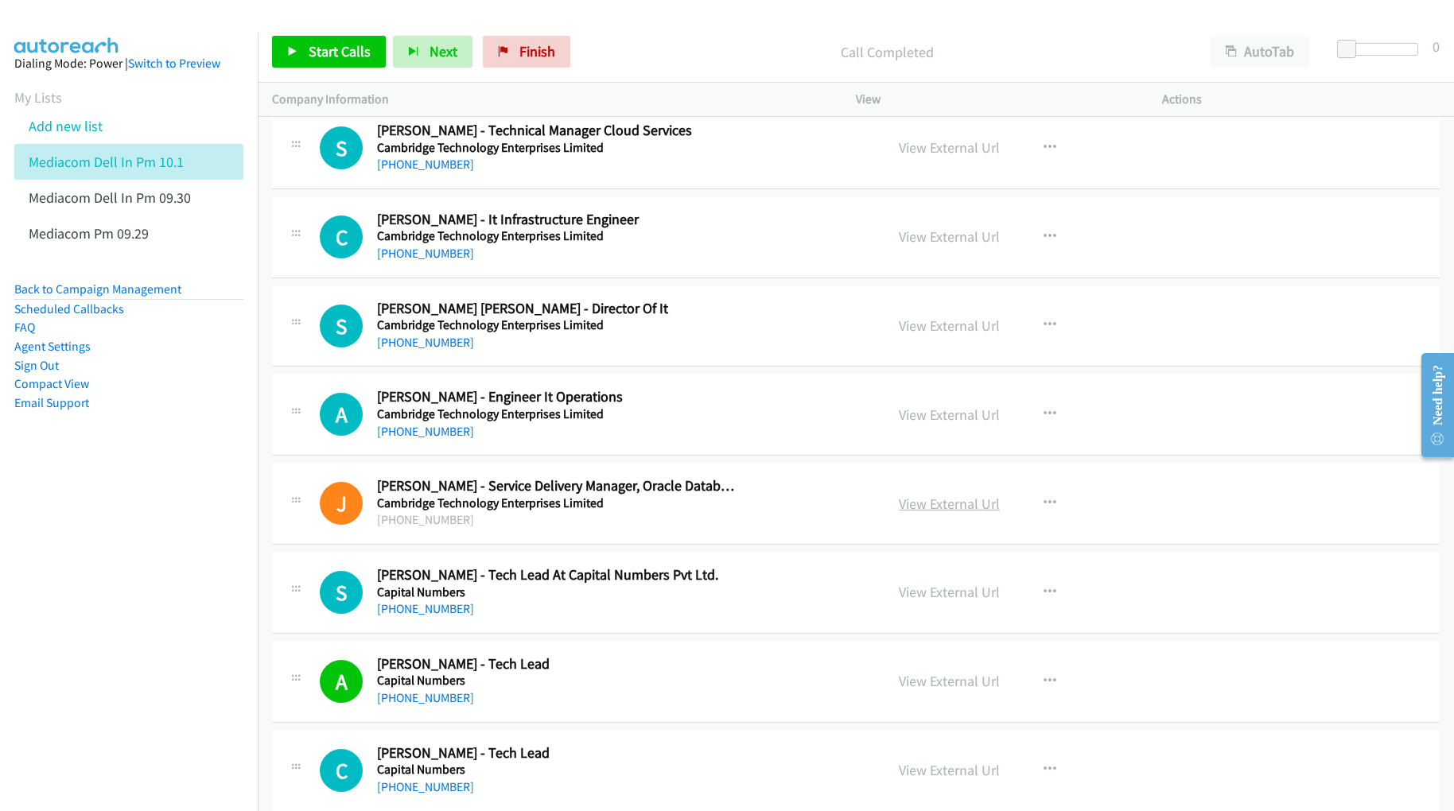
click at [914, 512] on link "View External Url" at bounding box center [949, 504] width 101 height 18
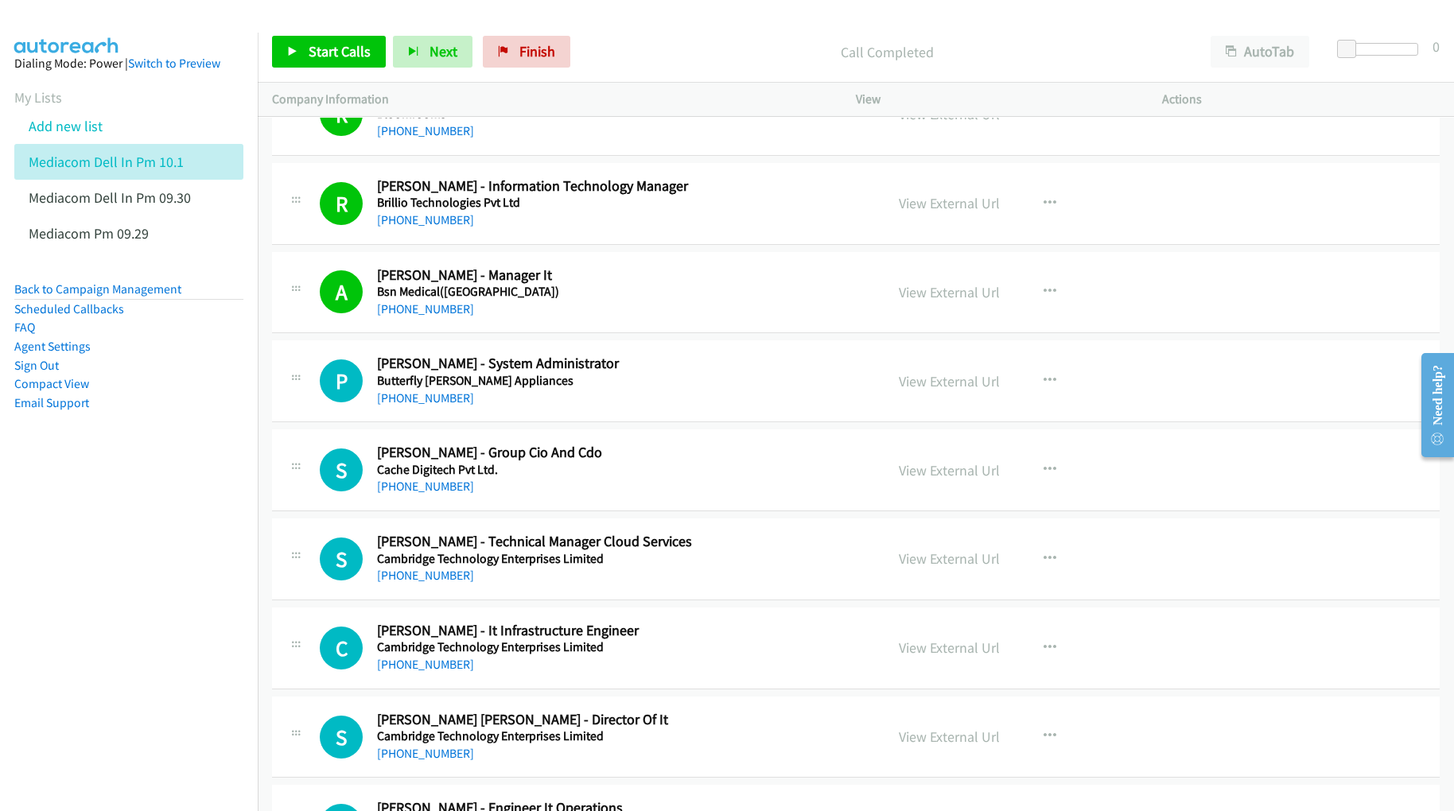
scroll to position [3286, 0]
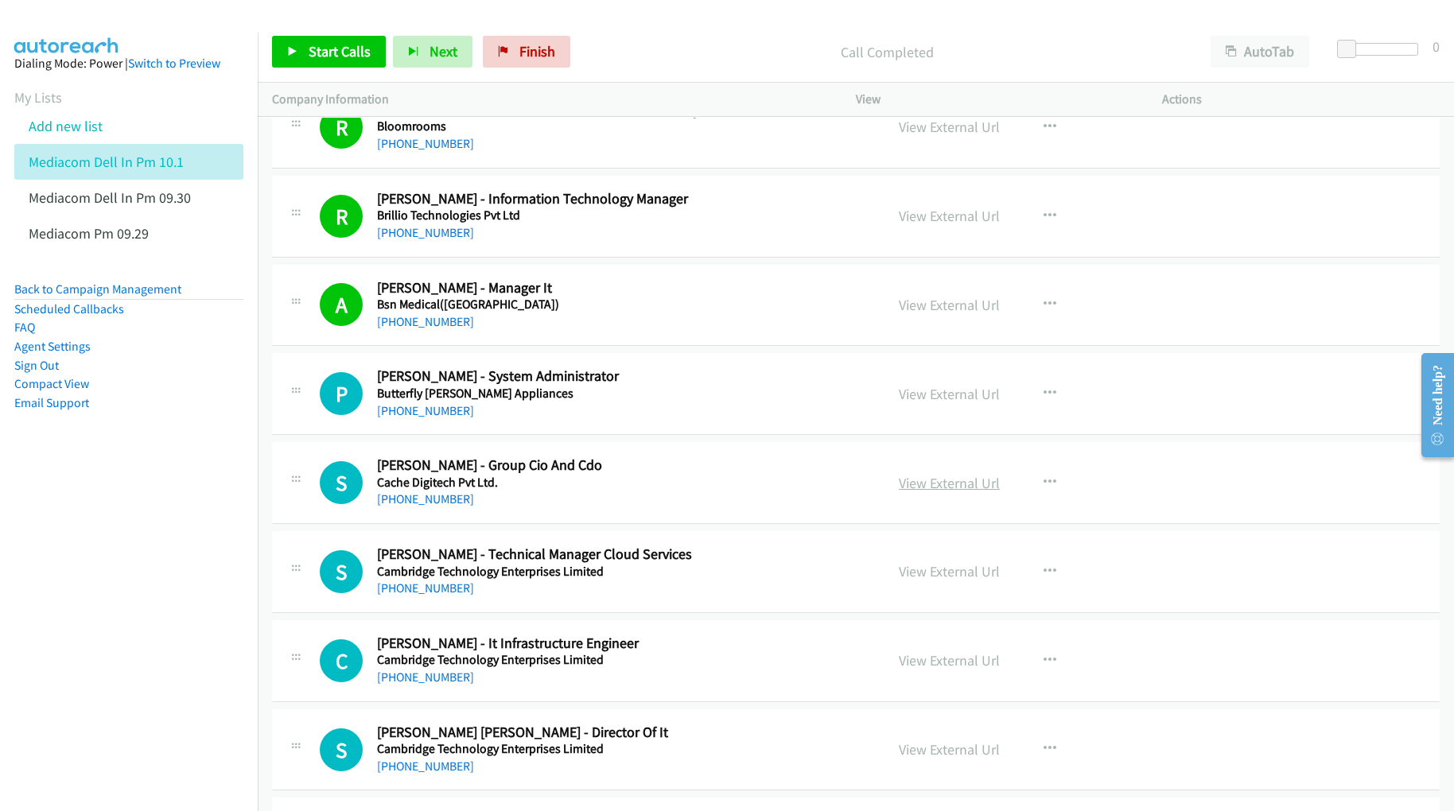
click at [933, 492] on link "View External Url" at bounding box center [949, 483] width 101 height 18
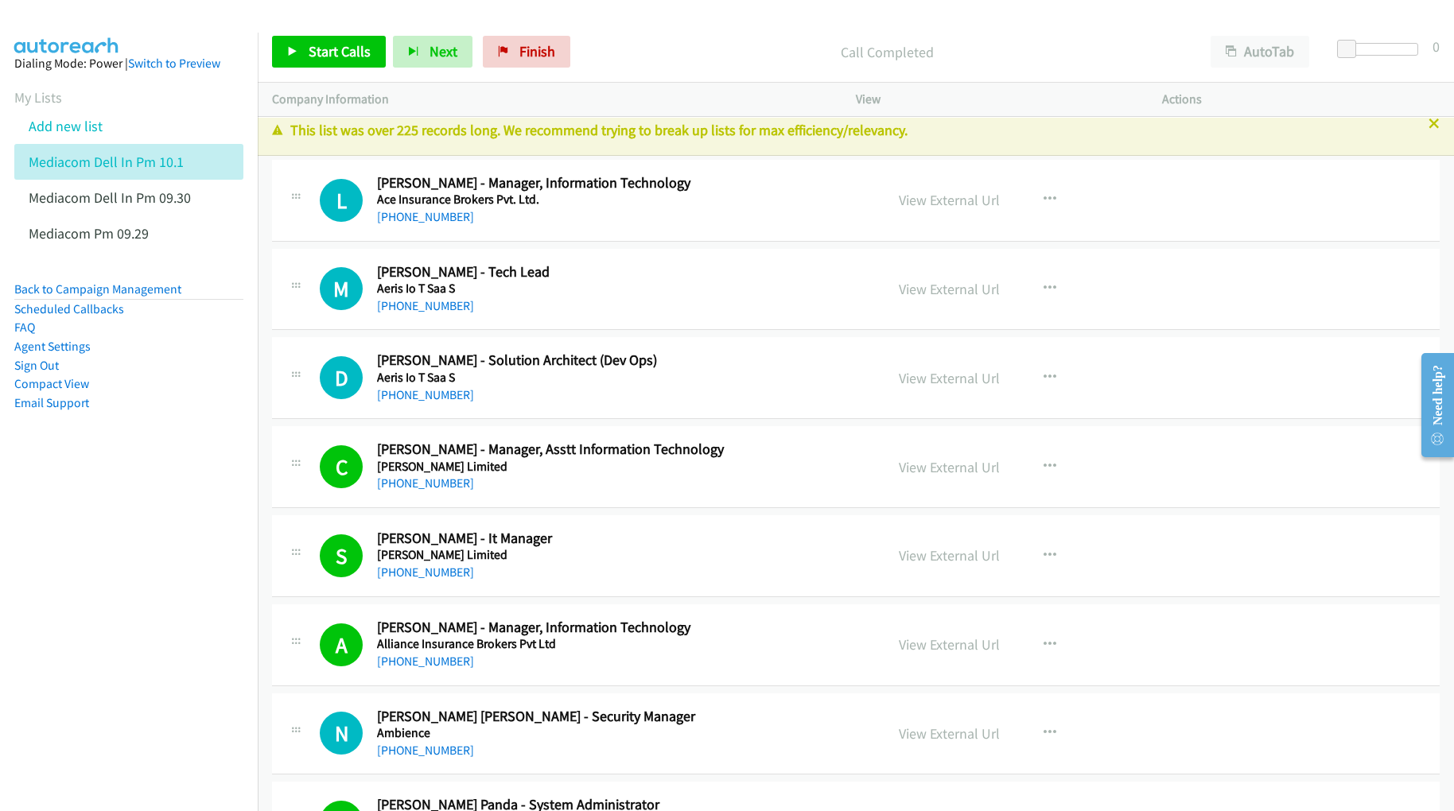
scroll to position [0, 0]
